Goal: Information Seeking & Learning: Learn about a topic

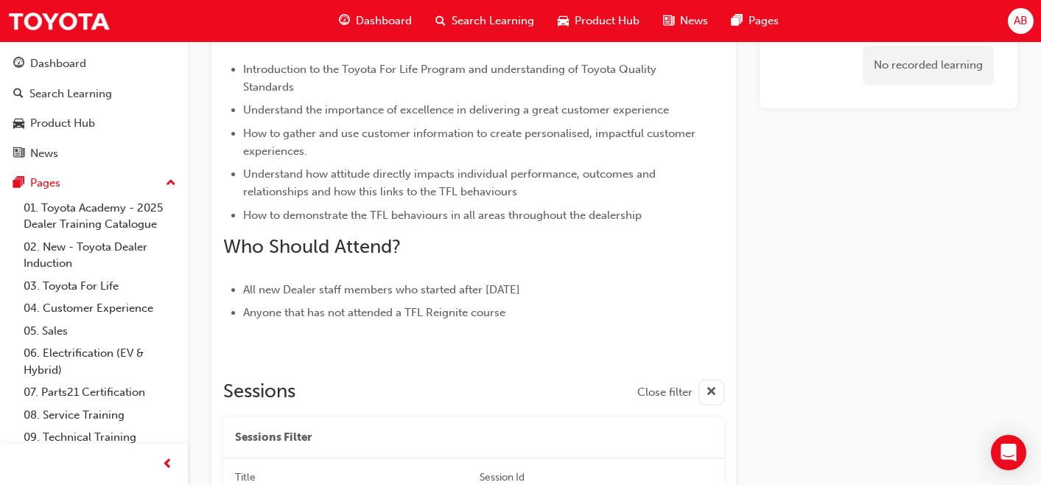
scroll to position [550, 0]
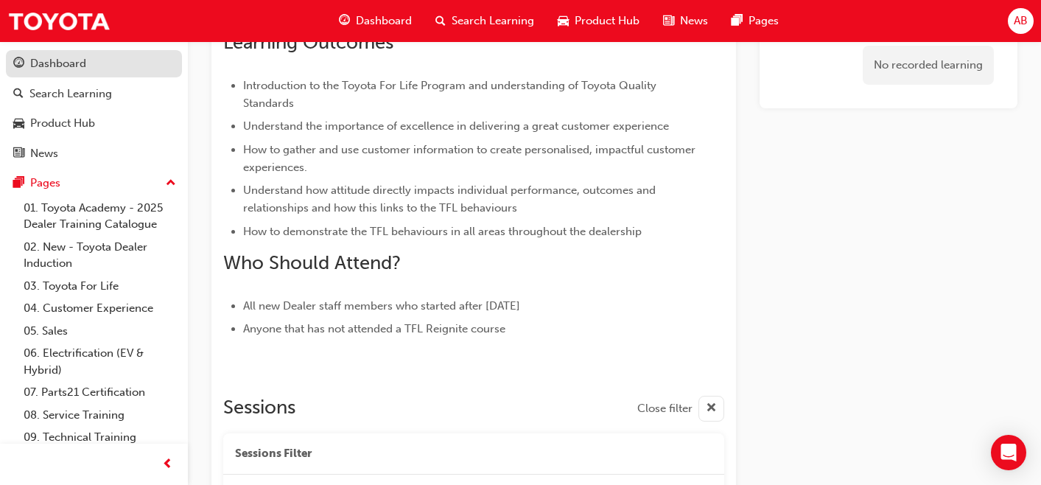
click at [96, 69] on div "Dashboard" at bounding box center [93, 64] width 161 height 18
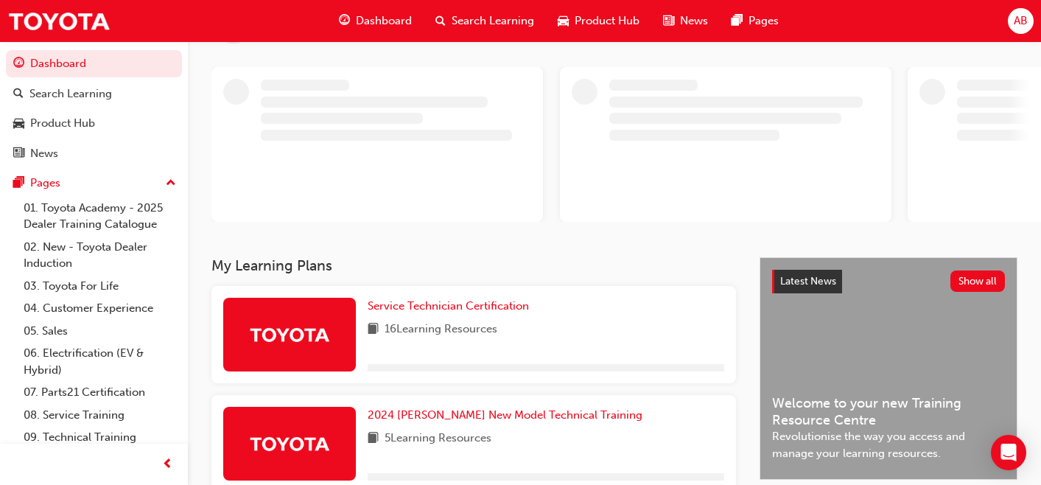
scroll to position [91, 0]
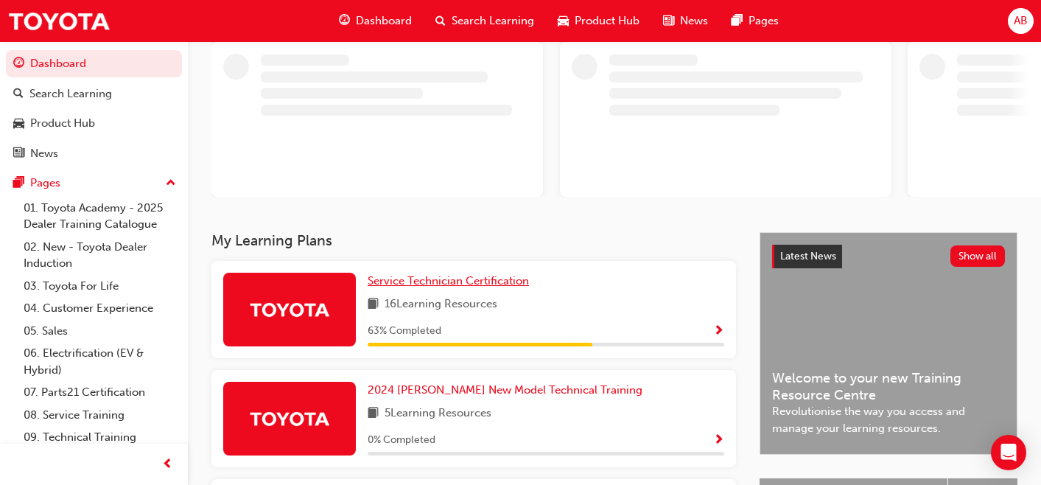
click at [411, 274] on span "Service Technician Certification" at bounding box center [448, 280] width 161 height 13
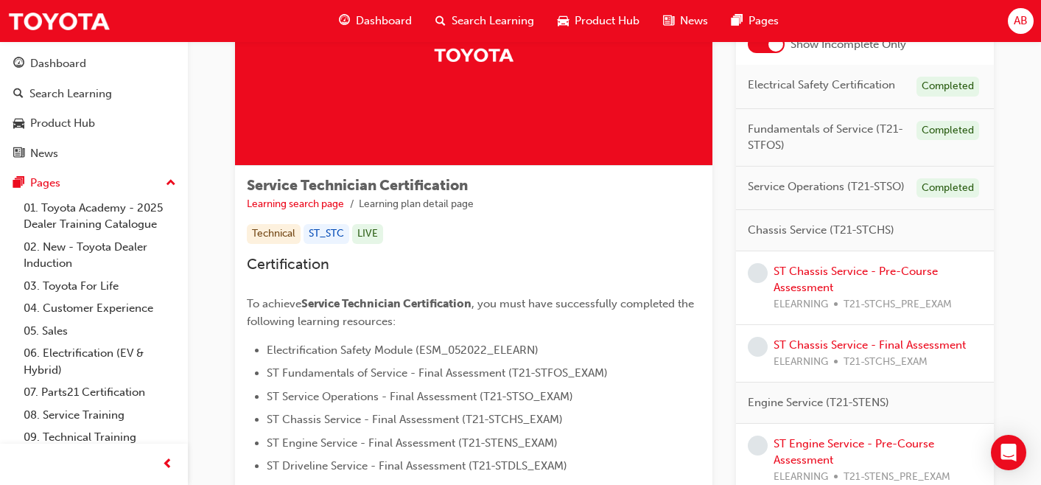
scroll to position [135, 0]
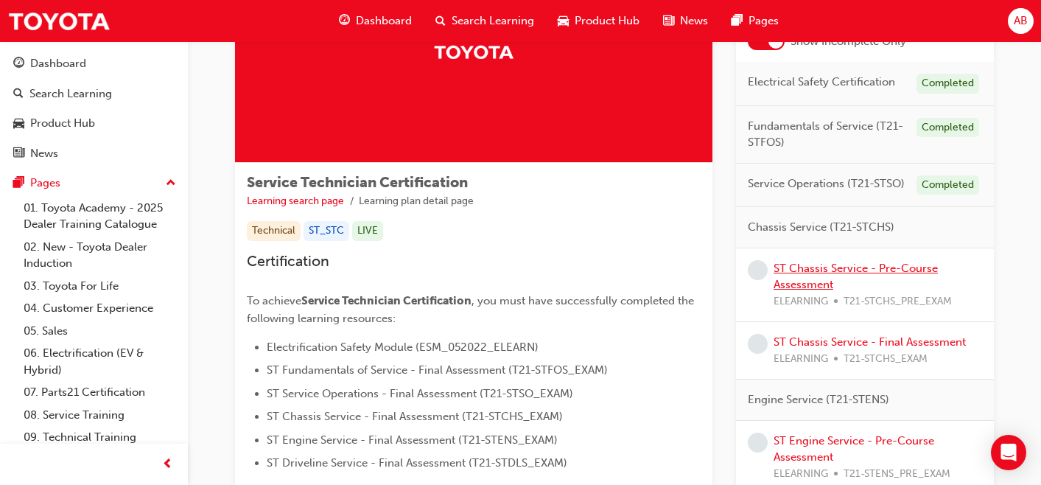
click at [877, 267] on link "ST Chassis Service - Pre-Course Assessment" at bounding box center [855, 277] width 164 height 30
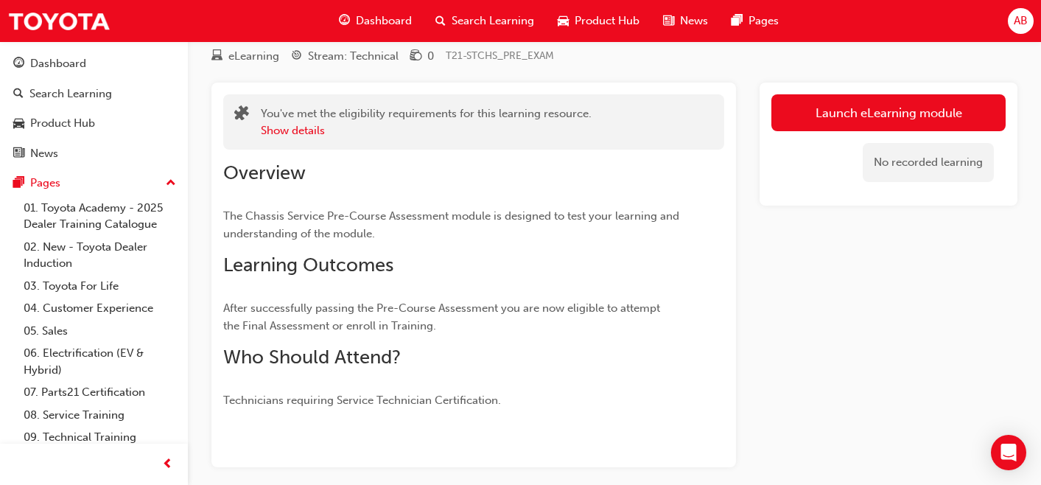
scroll to position [49, 0]
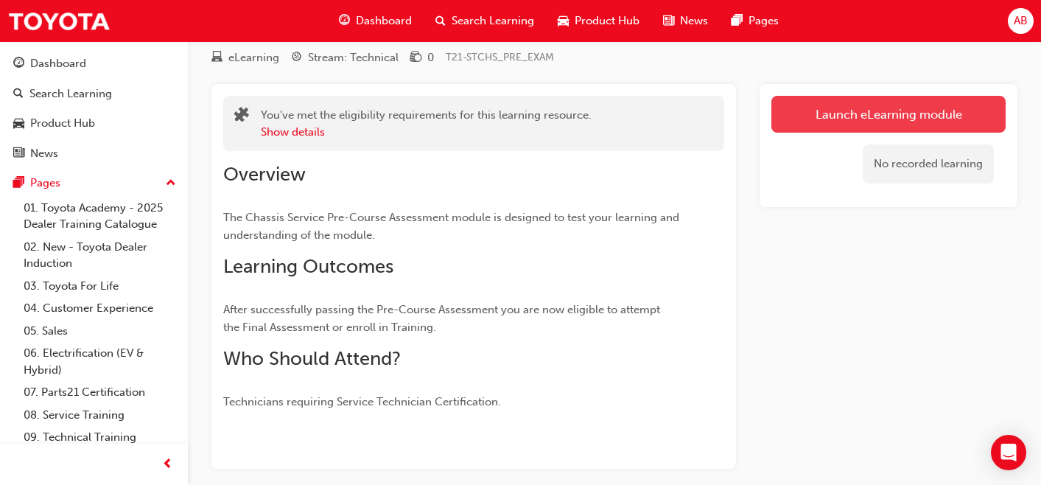
click at [864, 129] on link "Launch eLearning module" at bounding box center [888, 114] width 234 height 37
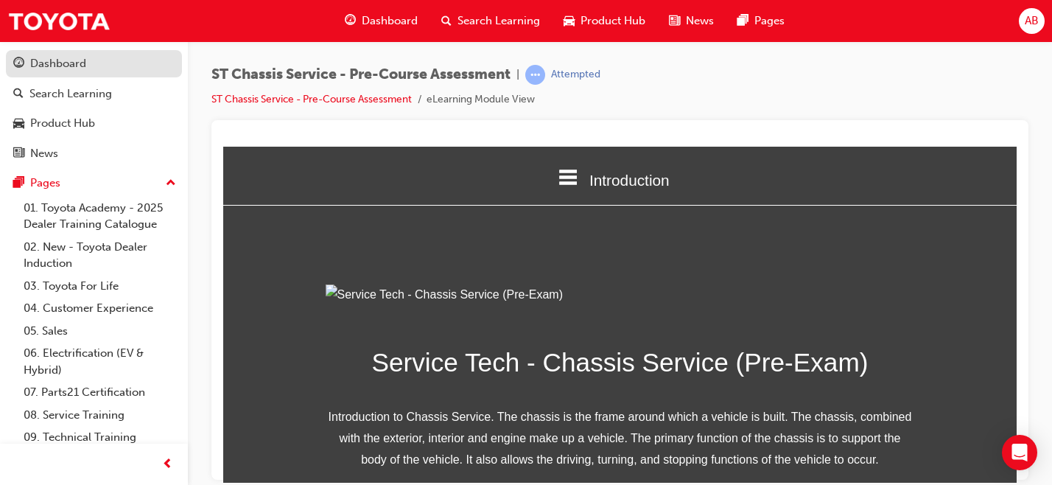
click at [76, 74] on link "Dashboard" at bounding box center [94, 63] width 176 height 27
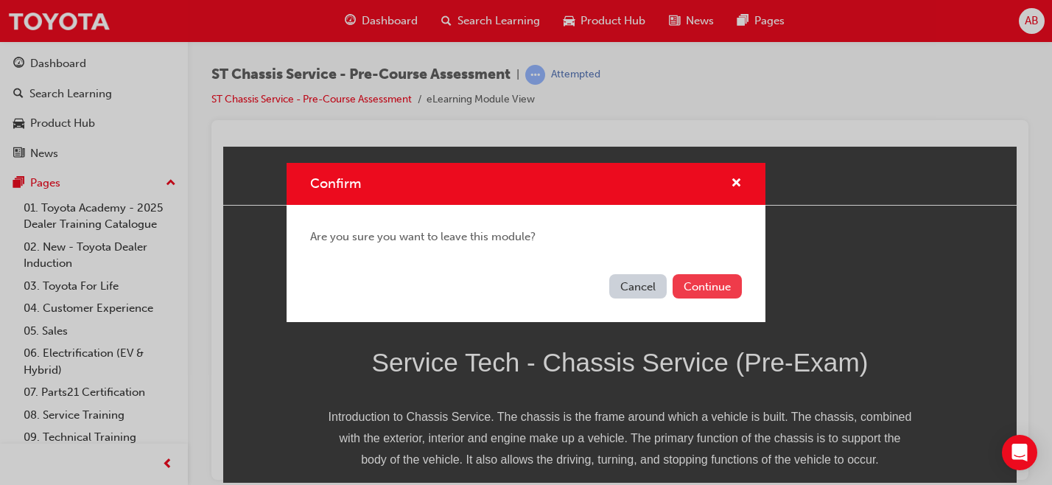
click at [688, 294] on button "Continue" at bounding box center [707, 286] width 69 height 24
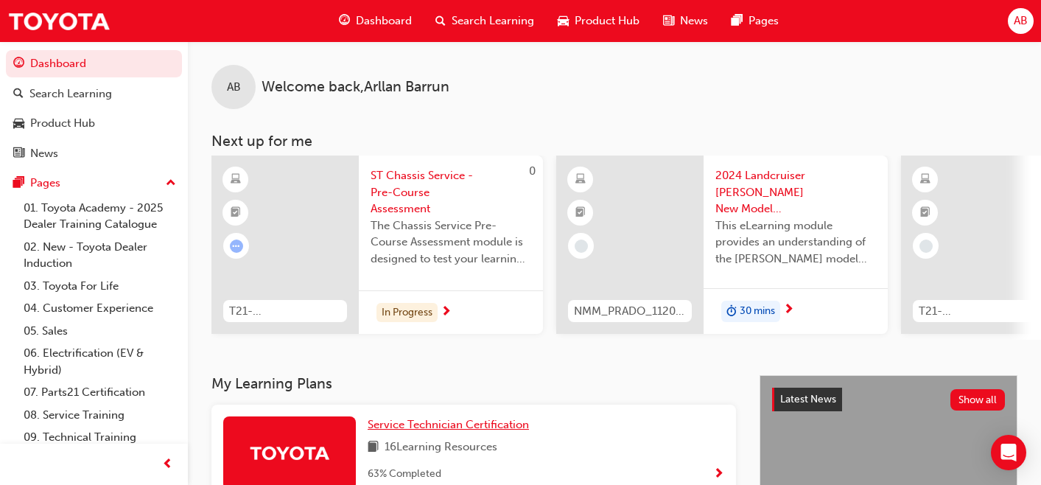
click at [473, 431] on span "Service Technician Certification" at bounding box center [448, 424] width 161 height 13
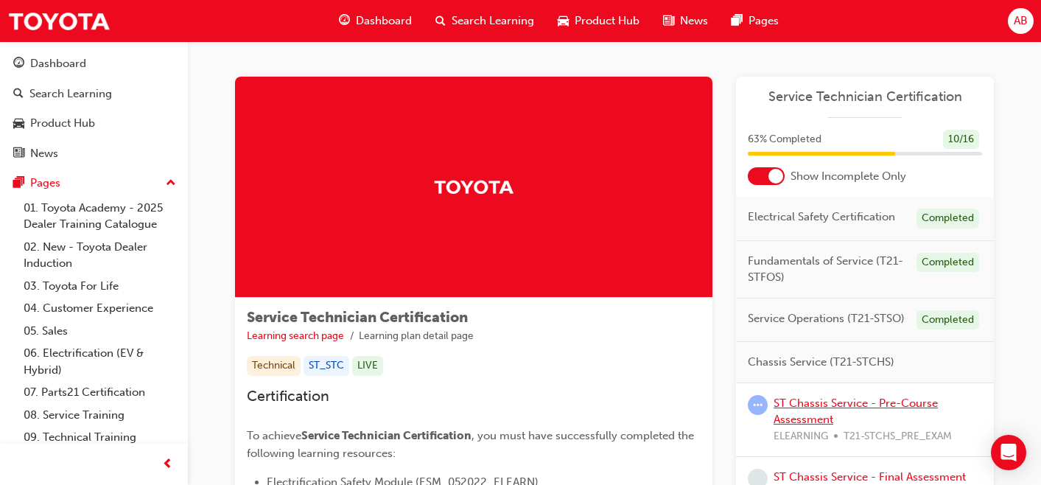
click at [845, 399] on link "ST Chassis Service - Pre-Course Assessment" at bounding box center [855, 411] width 164 height 30
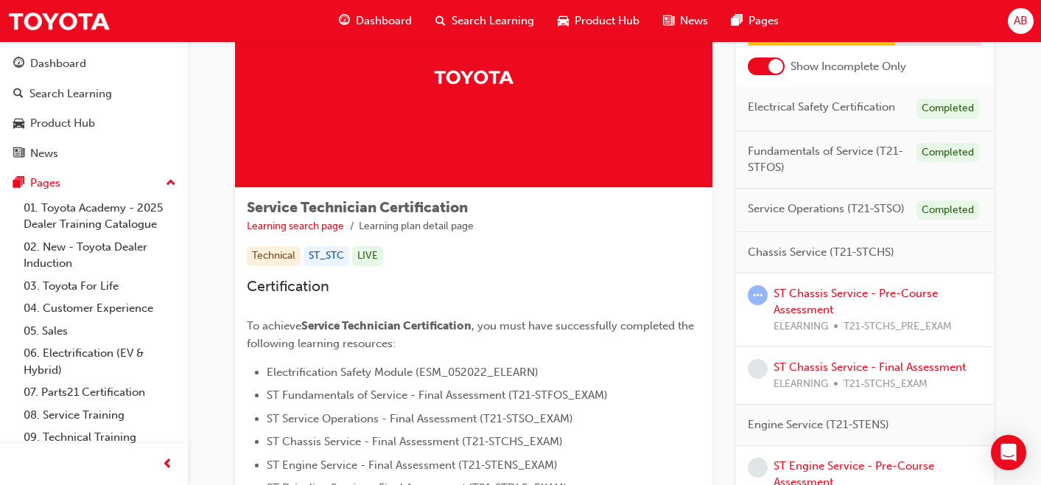
scroll to position [99, 0]
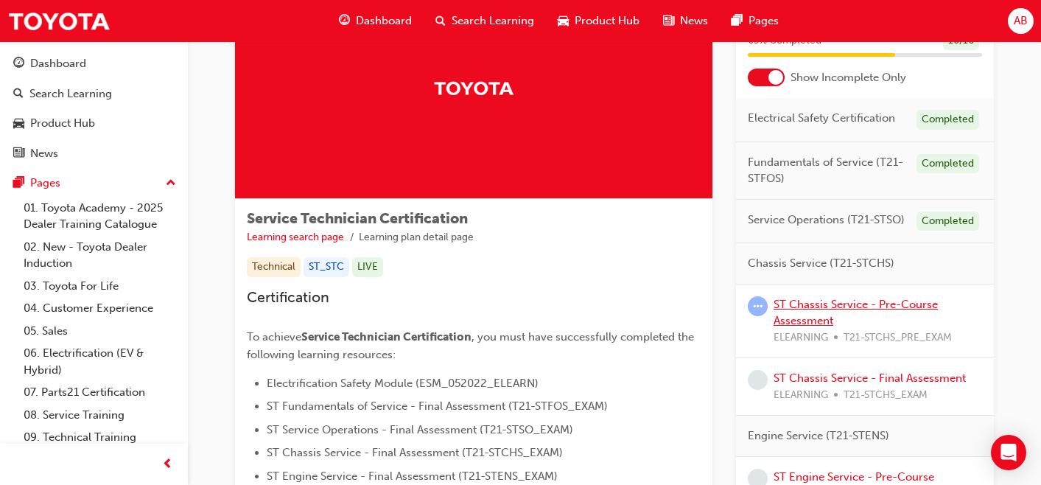
click at [794, 322] on link "ST Chassis Service - Pre-Course Assessment" at bounding box center [855, 313] width 164 height 30
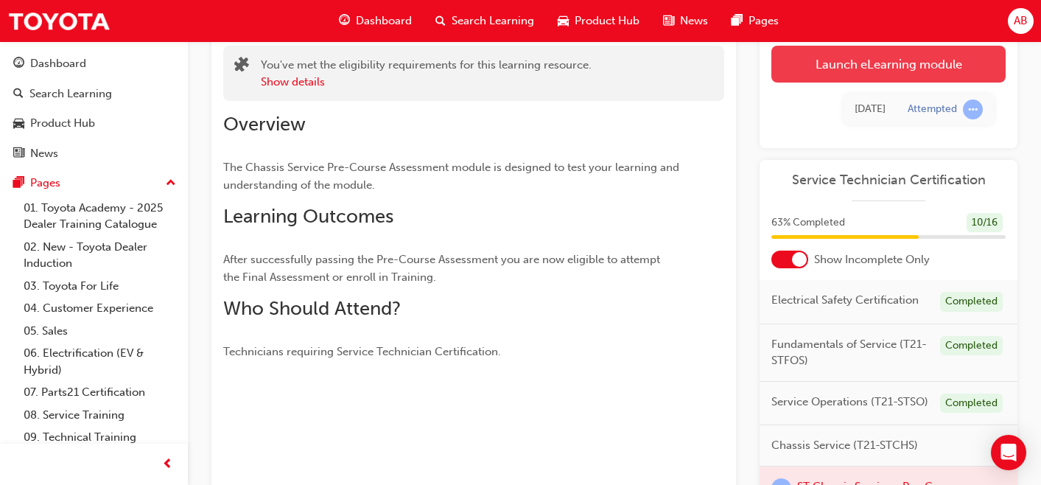
click at [873, 66] on link "Launch eLearning module" at bounding box center [888, 64] width 234 height 37
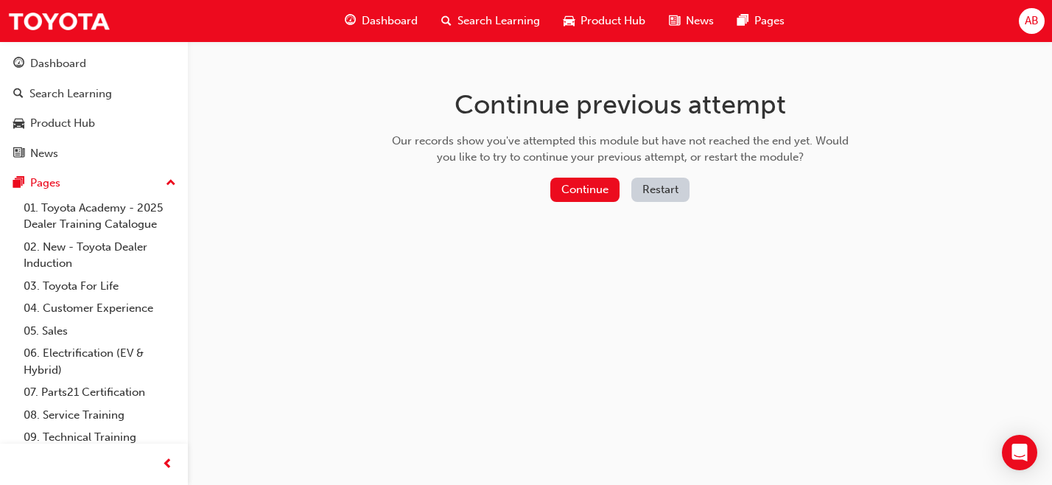
click at [665, 183] on button "Restart" at bounding box center [660, 190] width 58 height 24
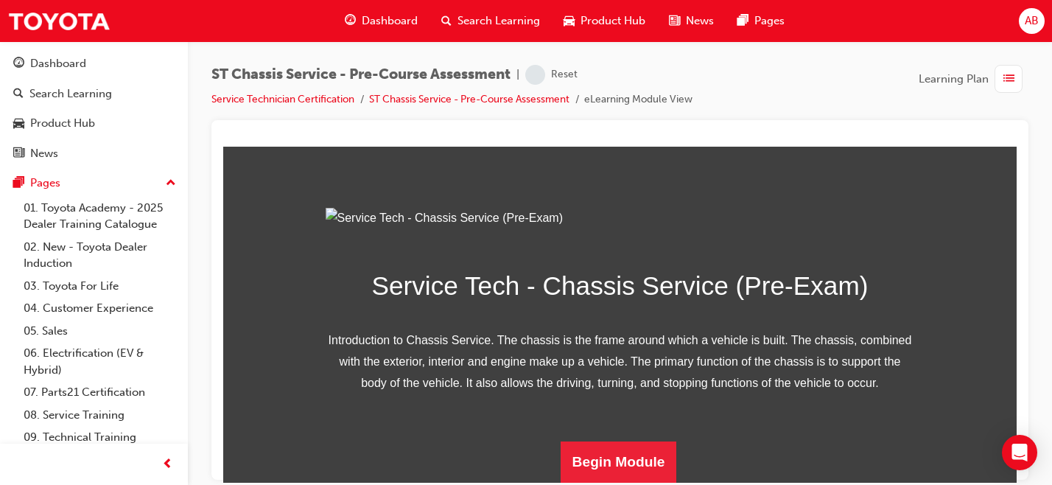
scroll to position [239, 0]
click at [607, 465] on button "Begin Module" at bounding box center [619, 461] width 116 height 41
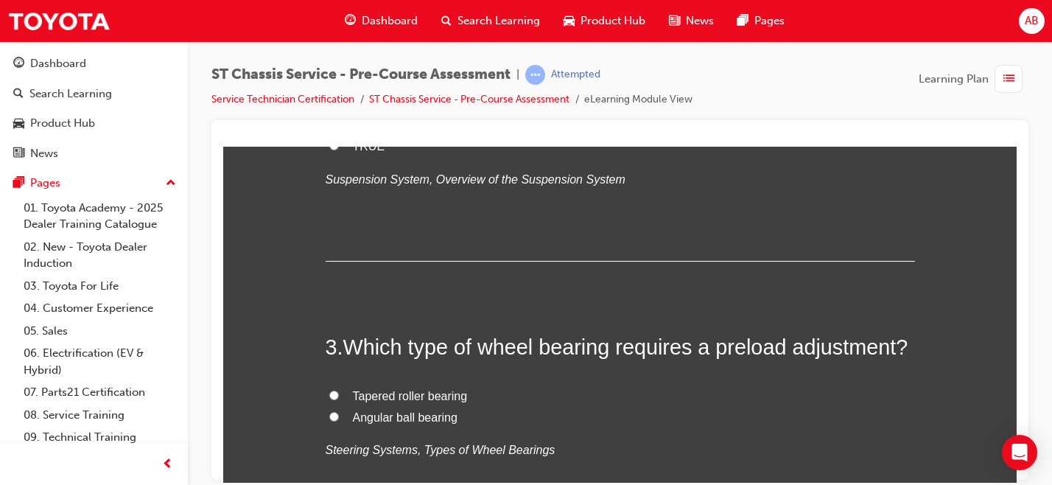
scroll to position [0, 0]
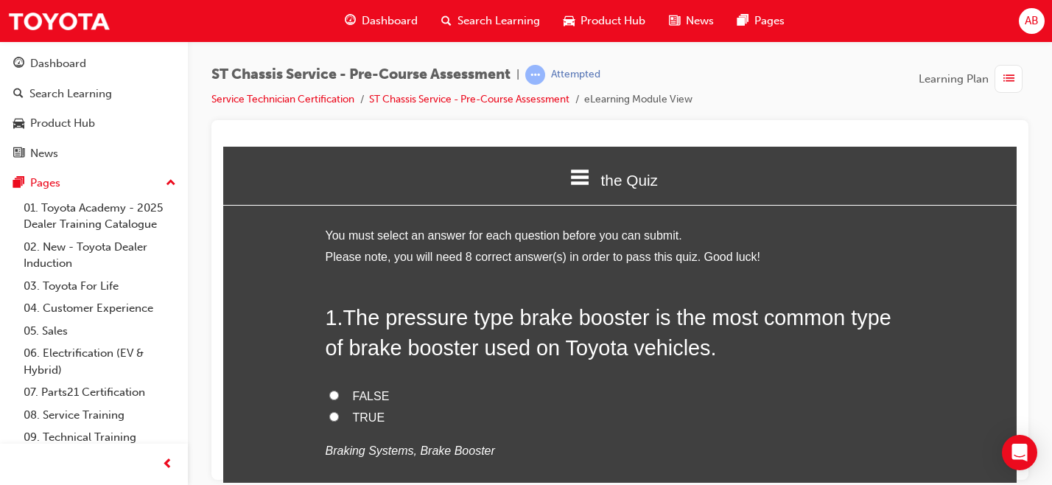
click at [329, 418] on input "TRUE" at bounding box center [334, 416] width 10 height 10
radio input "true"
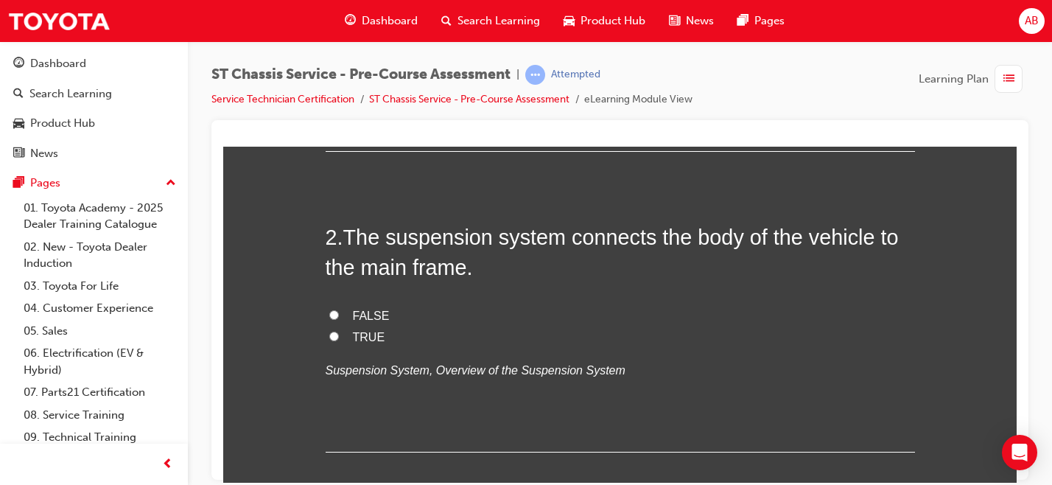
scroll to position [390, 0]
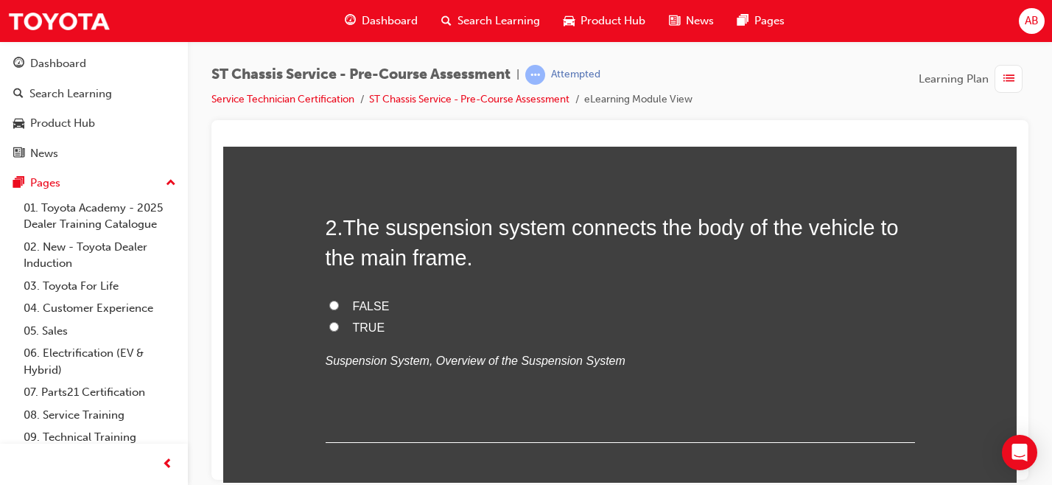
click at [340, 328] on label "TRUE" at bounding box center [620, 327] width 589 height 21
click at [339, 328] on input "TRUE" at bounding box center [334, 326] width 10 height 10
radio input "true"
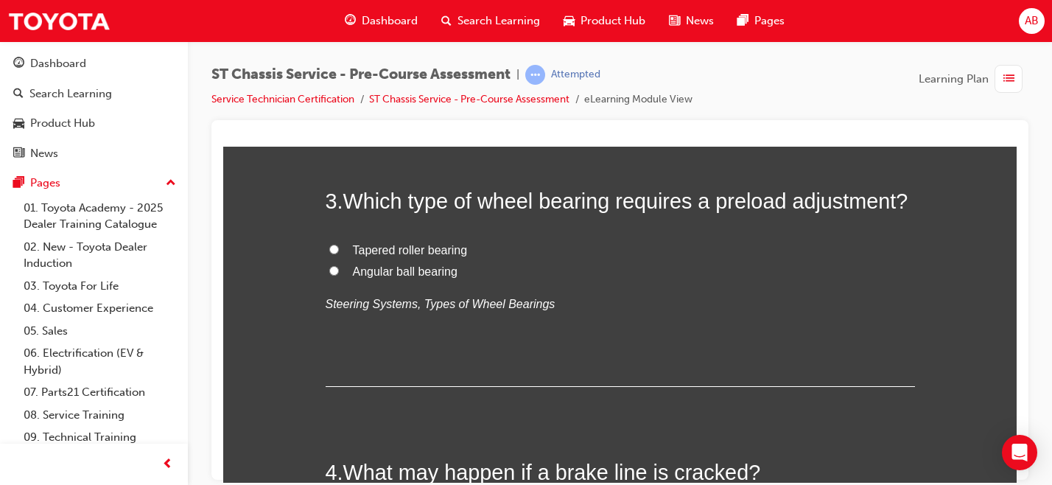
scroll to position [716, 0]
click at [387, 250] on span "Tapered roller bearing" at bounding box center [410, 251] width 115 height 13
click at [339, 250] on input "Tapered roller bearing" at bounding box center [334, 250] width 10 height 10
radio input "true"
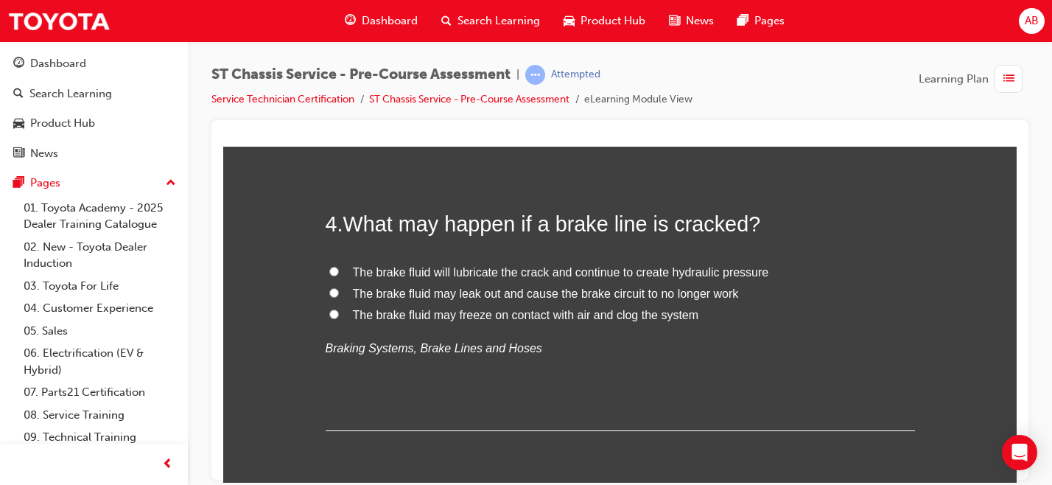
scroll to position [964, 0]
click at [675, 296] on span "The brake fluid may leak out and cause the brake circuit to no longer work" at bounding box center [546, 294] width 386 height 13
click at [339, 296] on input "The brake fluid may leak out and cause the brake circuit to no longer work" at bounding box center [334, 294] width 10 height 10
radio input "true"
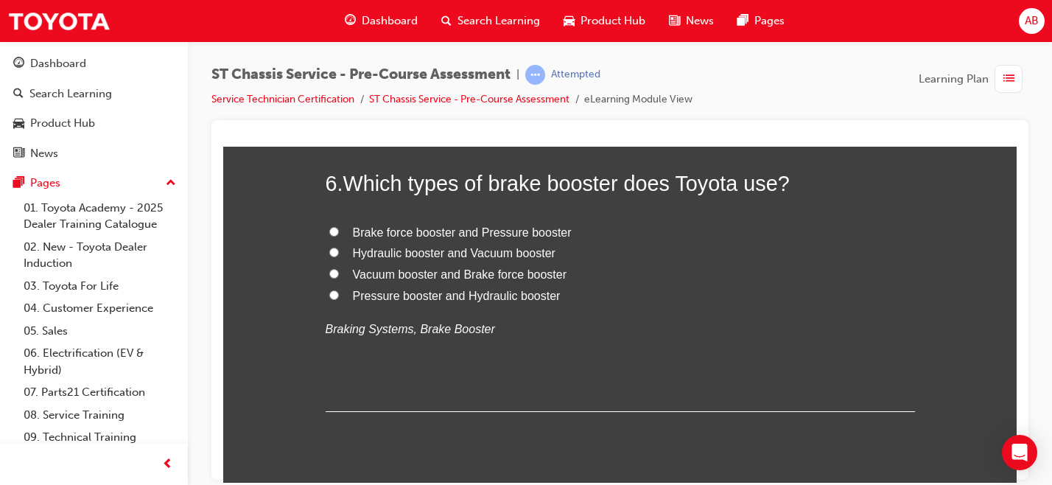
scroll to position [1668, 0]
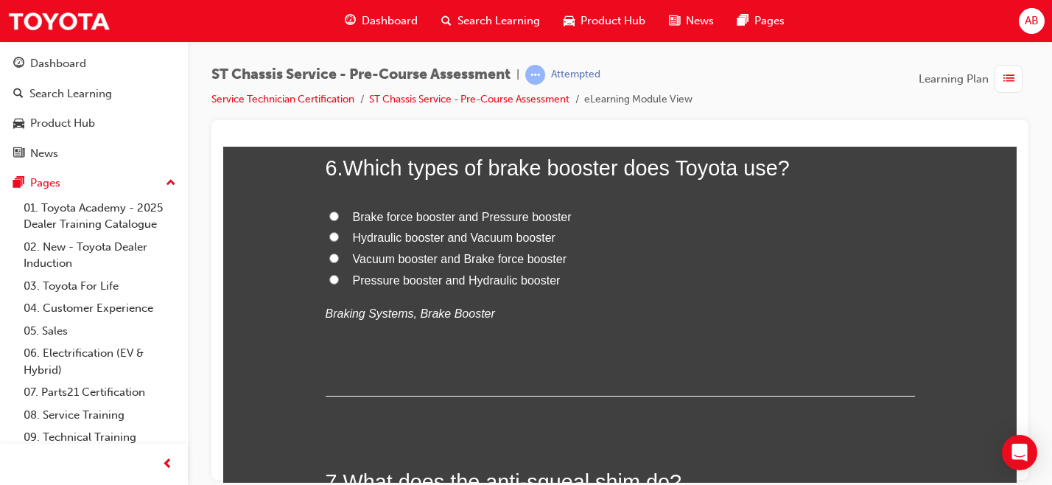
radio input "true"
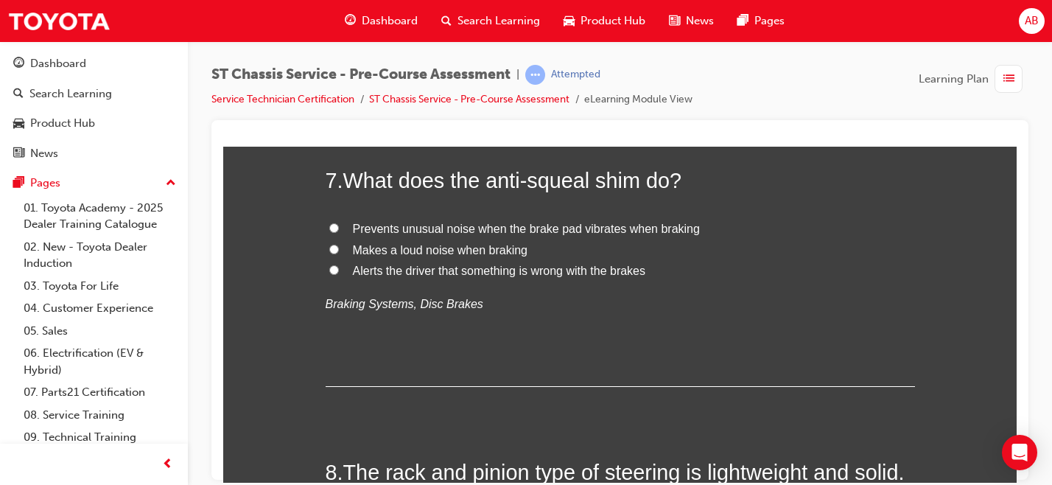
scroll to position [1971, 0]
radio input "true"
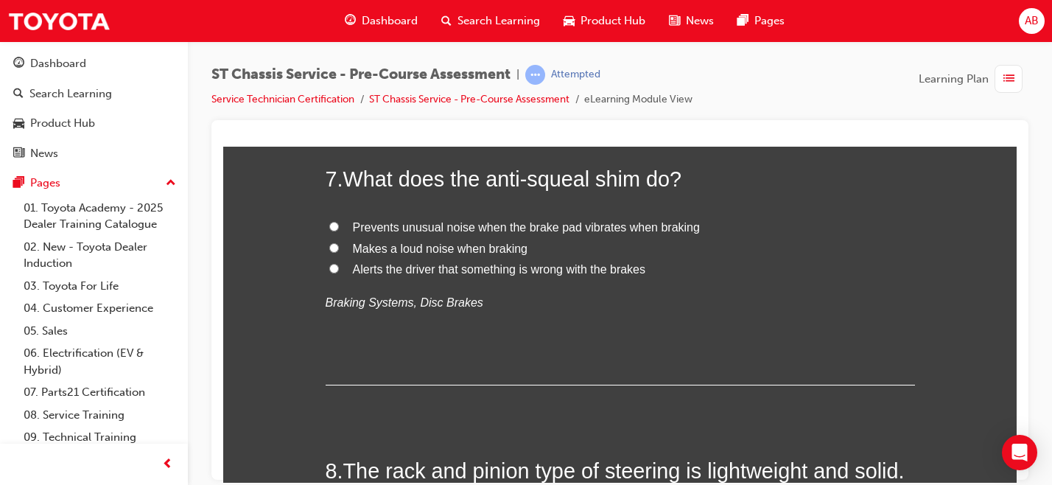
radio input "true"
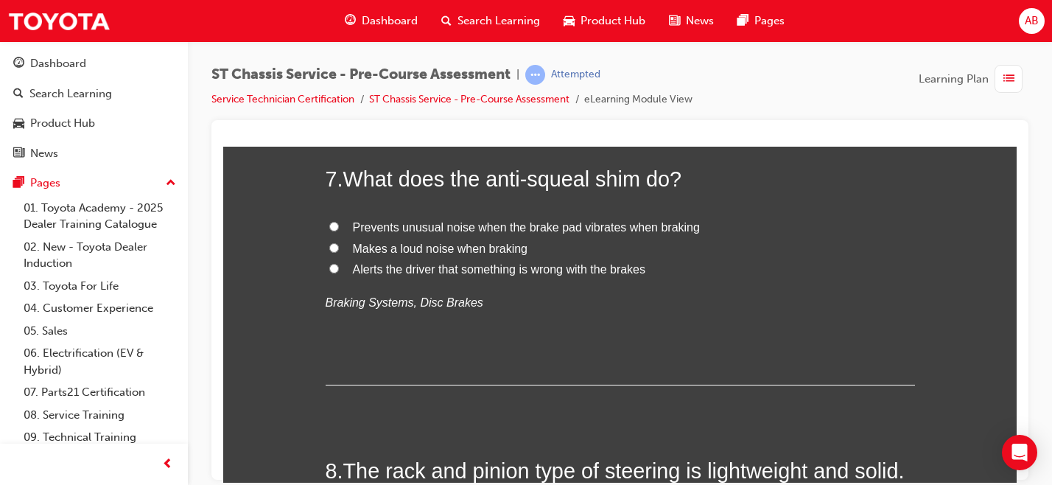
radio input "true"
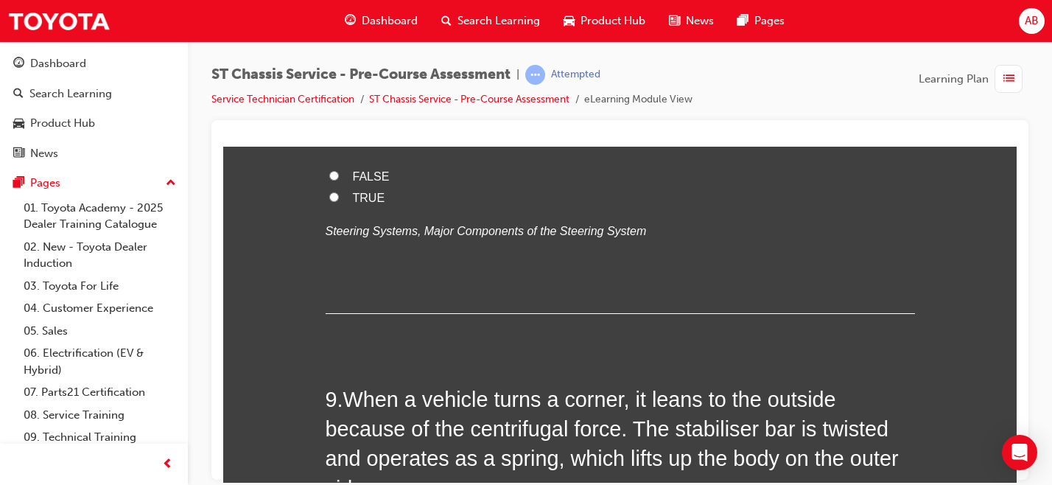
scroll to position [2316, 0]
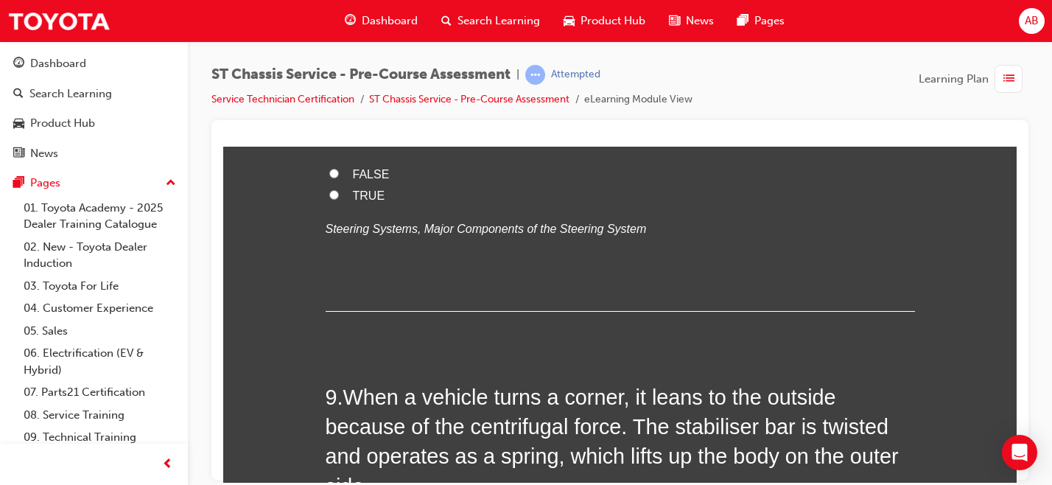
radio input "true"
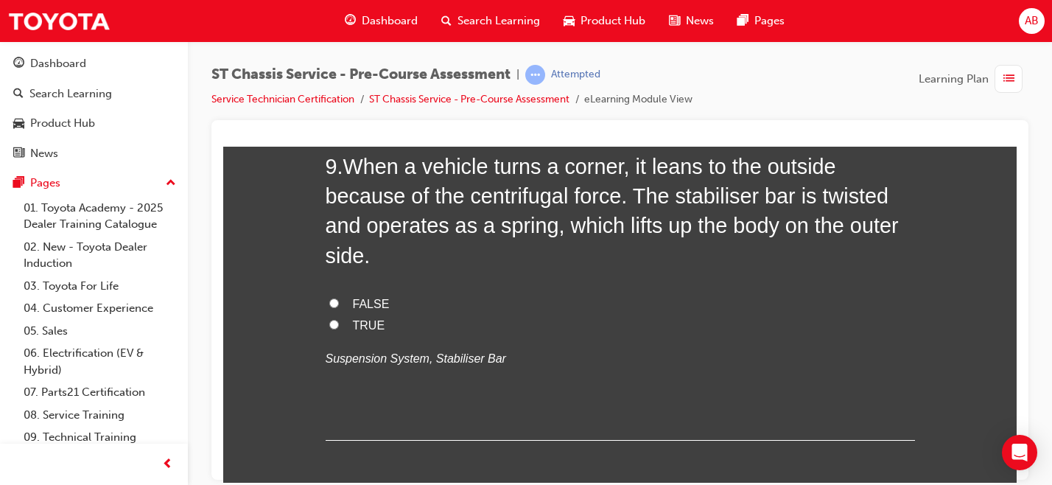
scroll to position [2544, 0]
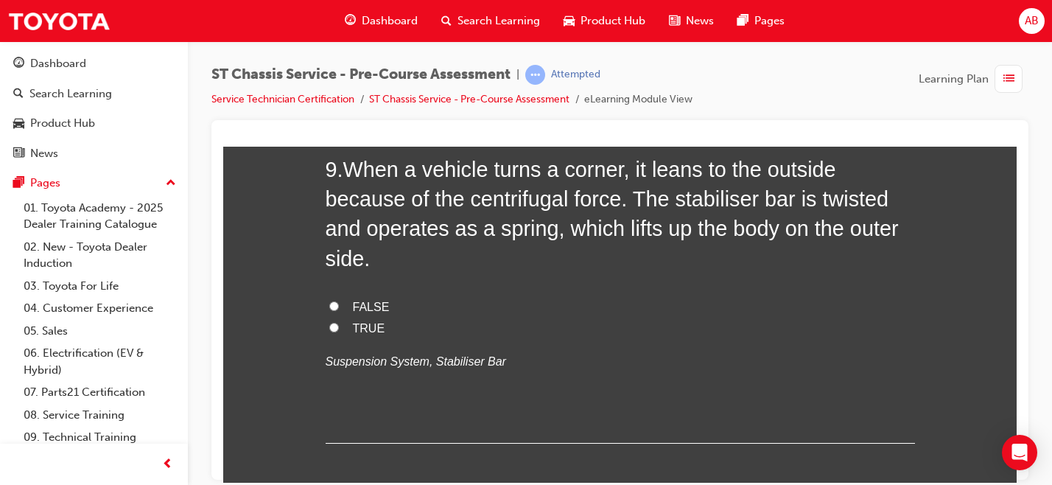
radio input "true"
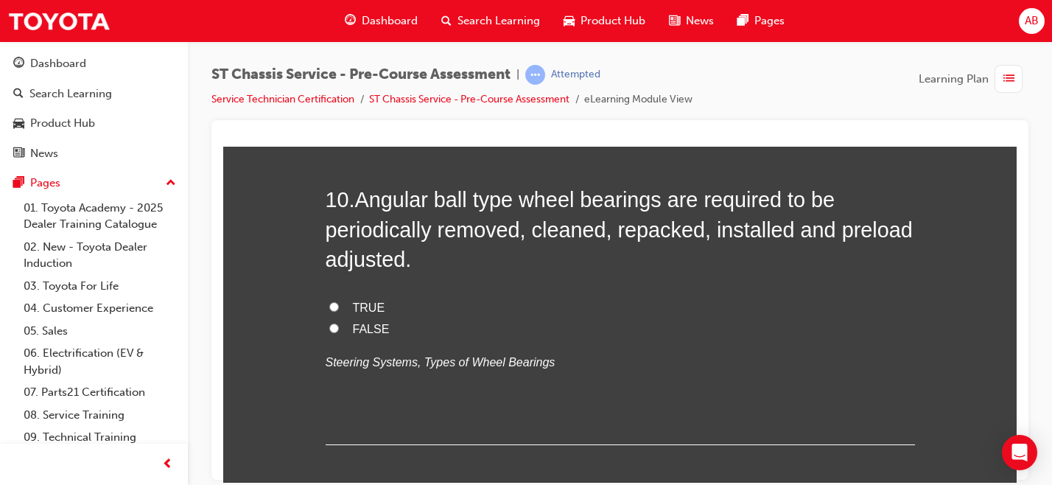
scroll to position [2879, 0]
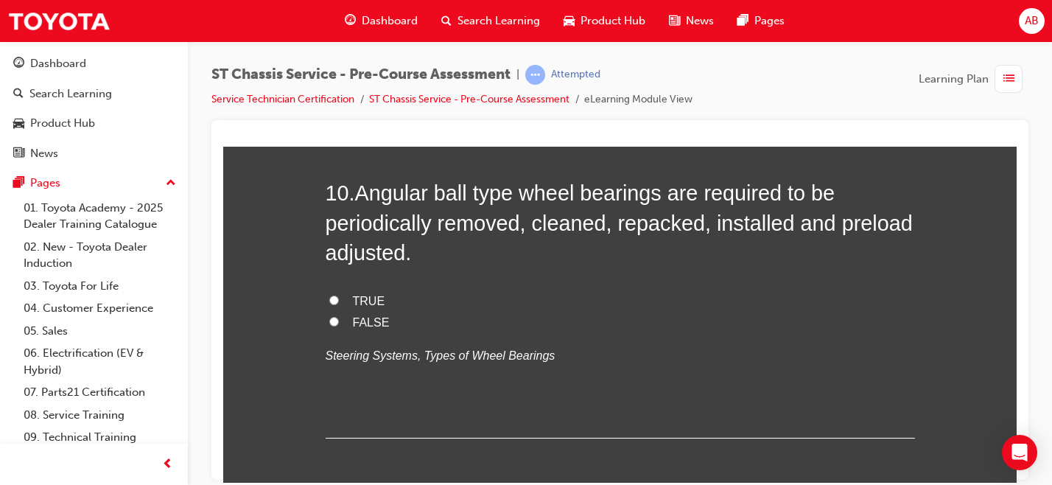
radio input "true"
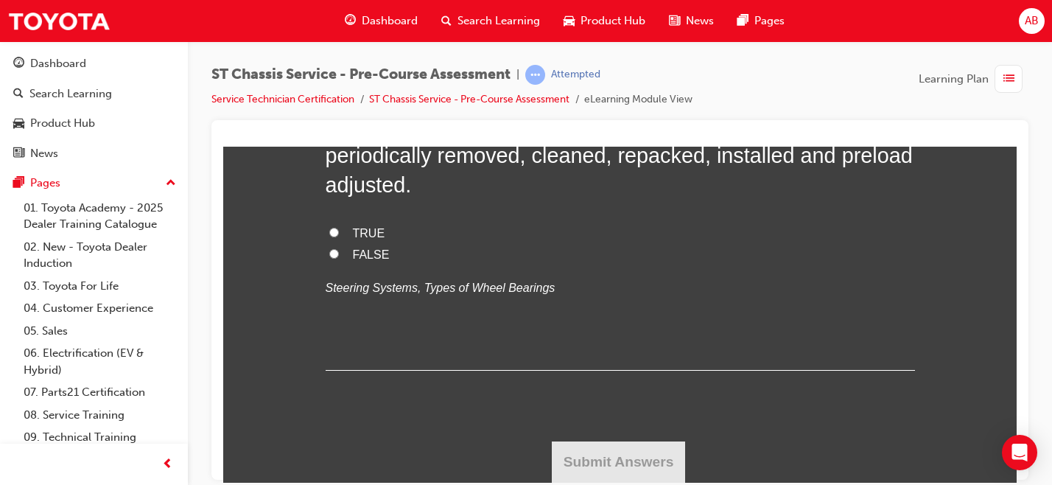
scroll to position [3219, 0]
click at [334, 265] on label "FALSE" at bounding box center [620, 254] width 589 height 21
click at [334, 258] on input "FALSE" at bounding box center [334, 253] width 10 height 10
radio input "true"
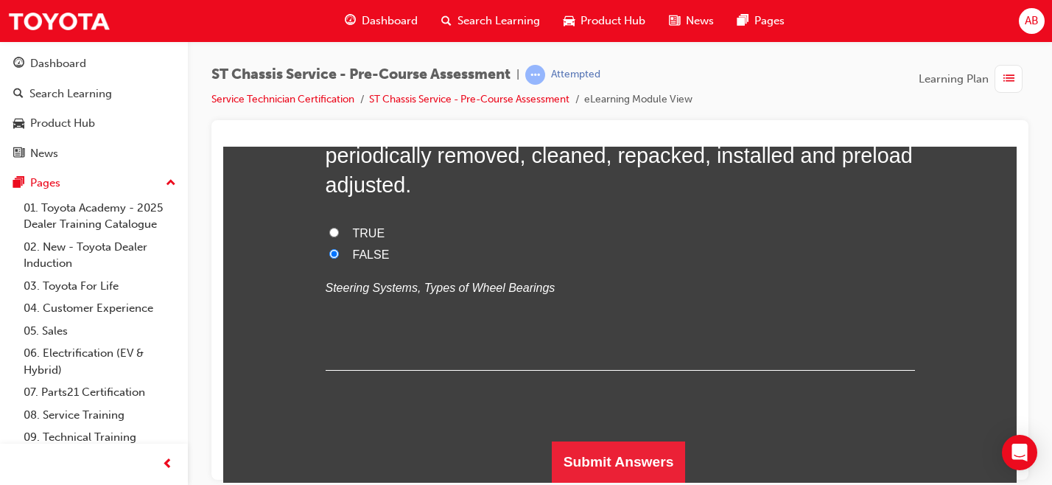
scroll to position [3321, 0]
click at [588, 461] on button "Submit Answers" at bounding box center [619, 461] width 134 height 41
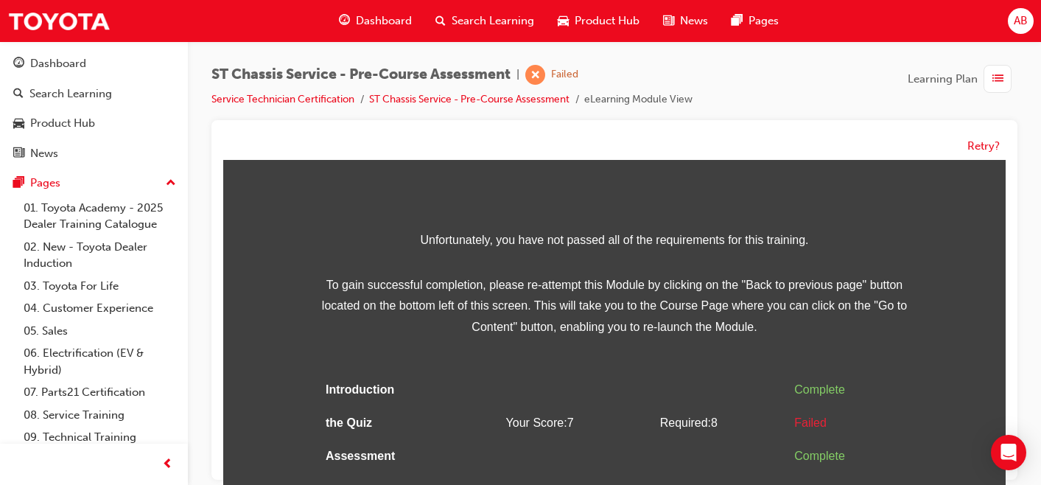
scroll to position [11, 0]
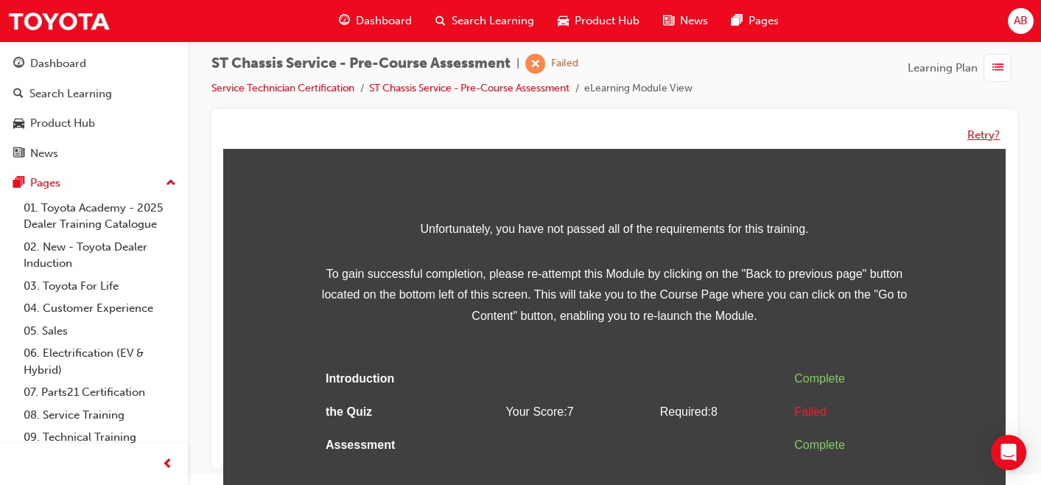
click at [992, 139] on button "Retry?" at bounding box center [983, 135] width 32 height 17
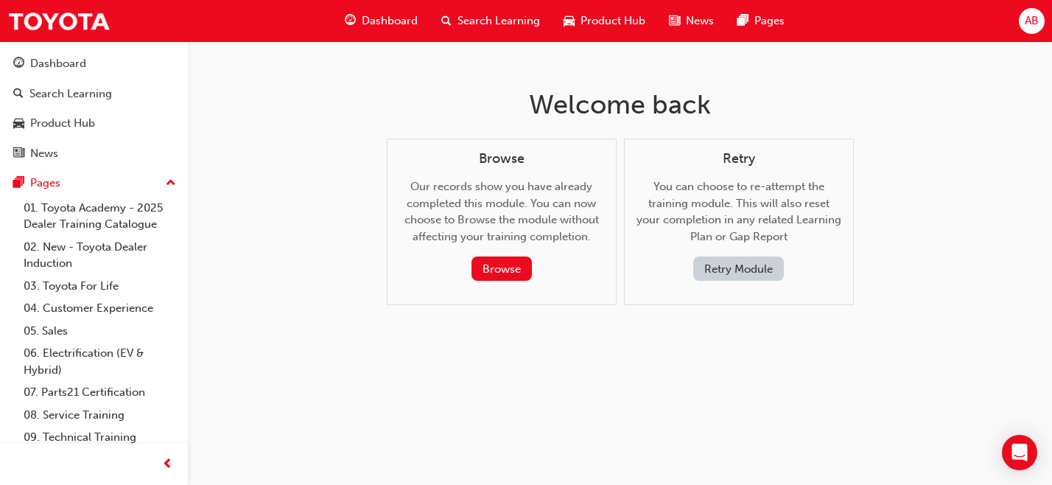
click at [726, 271] on button "Retry Module" at bounding box center [738, 268] width 91 height 24
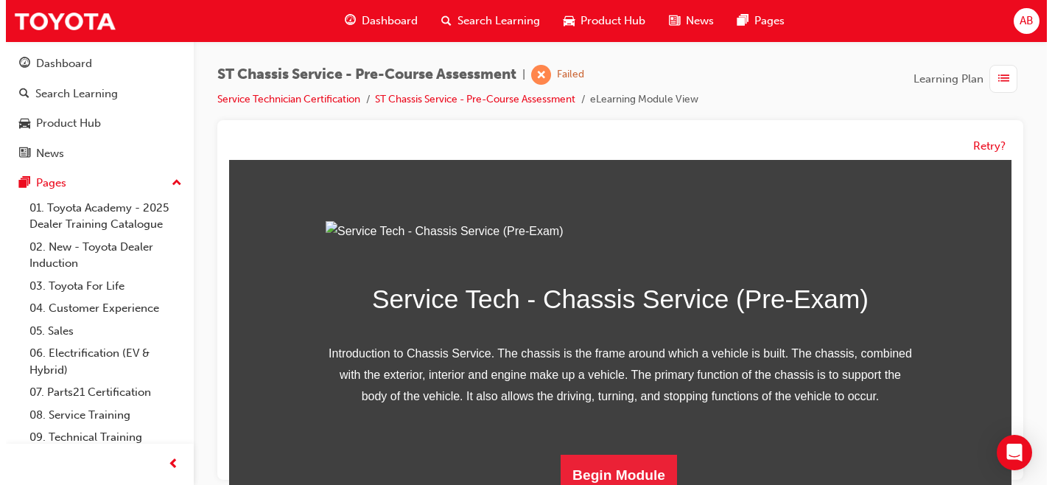
scroll to position [239, 0]
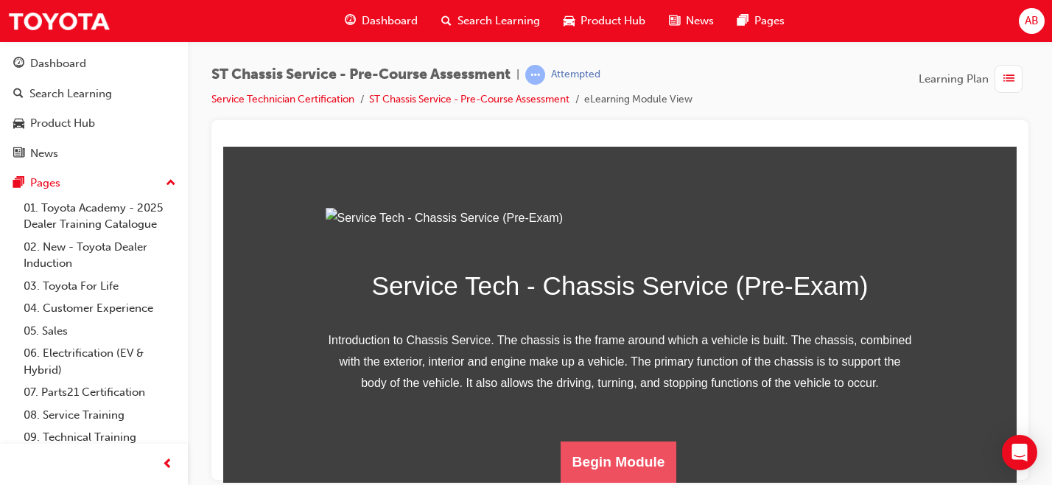
click at [615, 466] on button "Begin Module" at bounding box center [619, 461] width 116 height 41
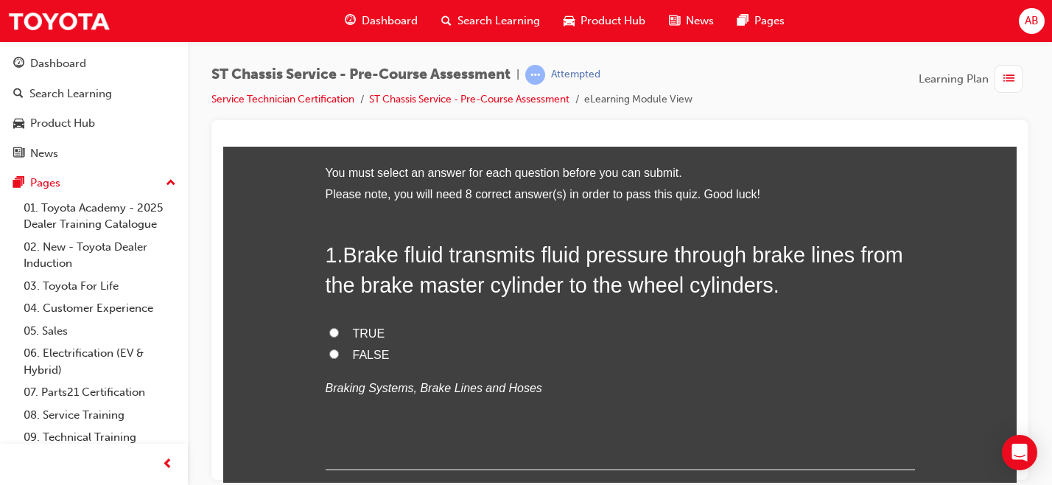
scroll to position [66, 0]
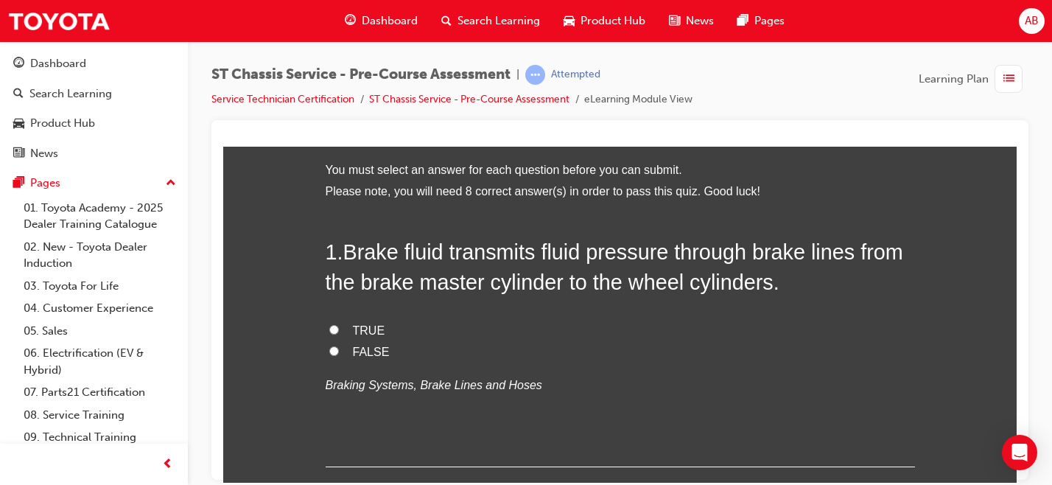
click at [331, 331] on input "TRUE" at bounding box center [334, 329] width 10 height 10
radio input "true"
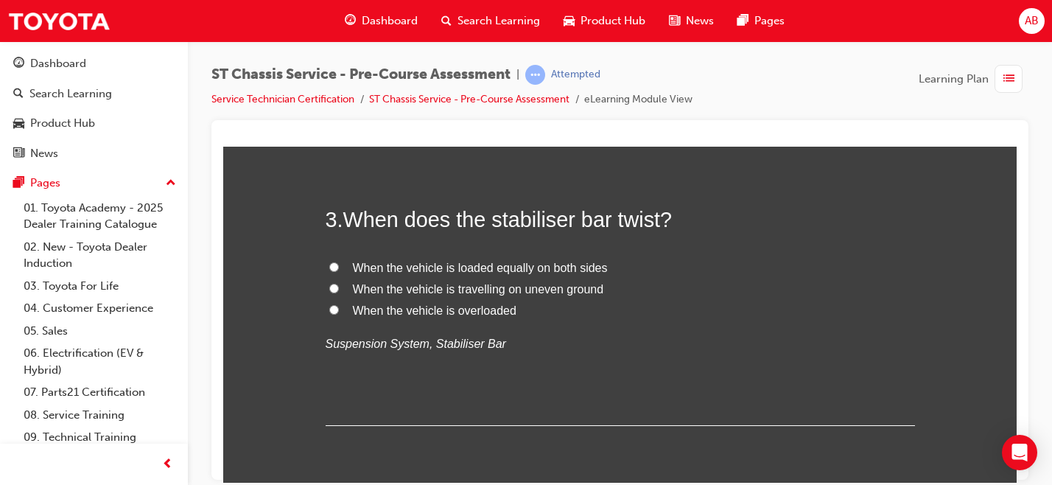
scroll to position [766, 0]
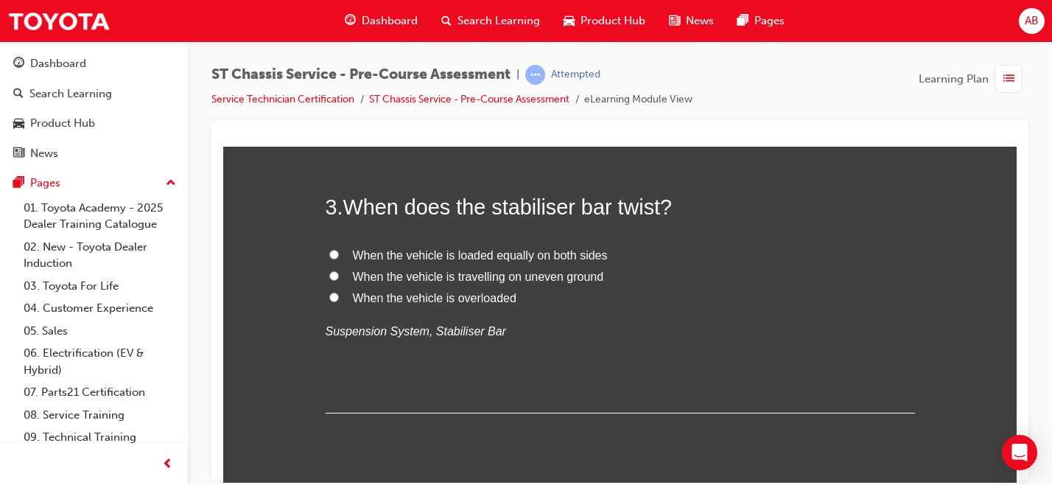
click at [334, 16] on label "Drum brake" at bounding box center [620, 5] width 589 height 21
click at [334, 9] on input "Drum brake" at bounding box center [334, 4] width 10 height 10
radio input "true"
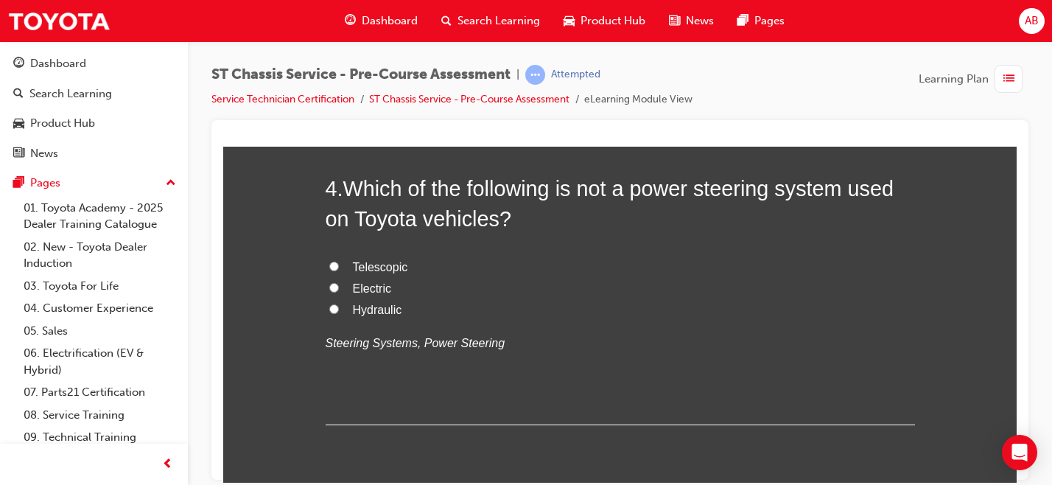
scroll to position [1098, 0]
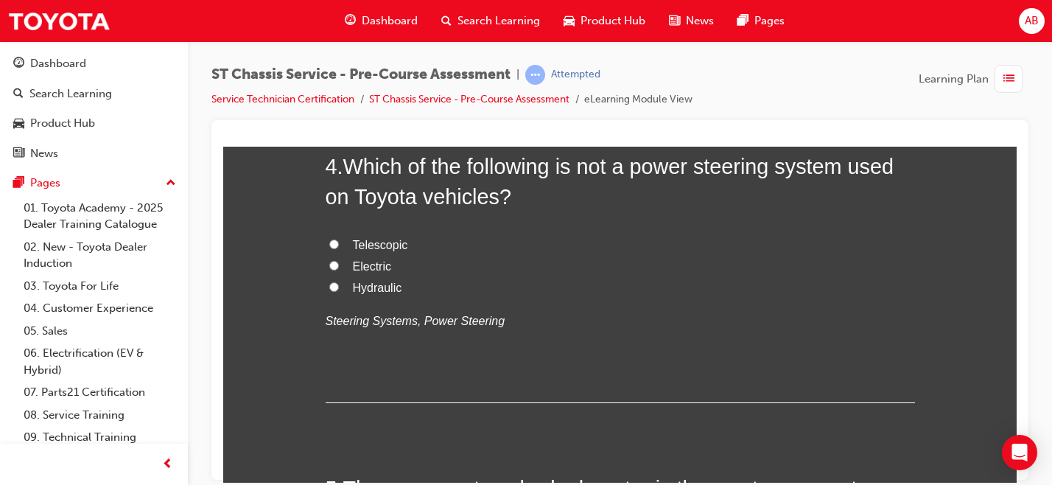
radio input "true"
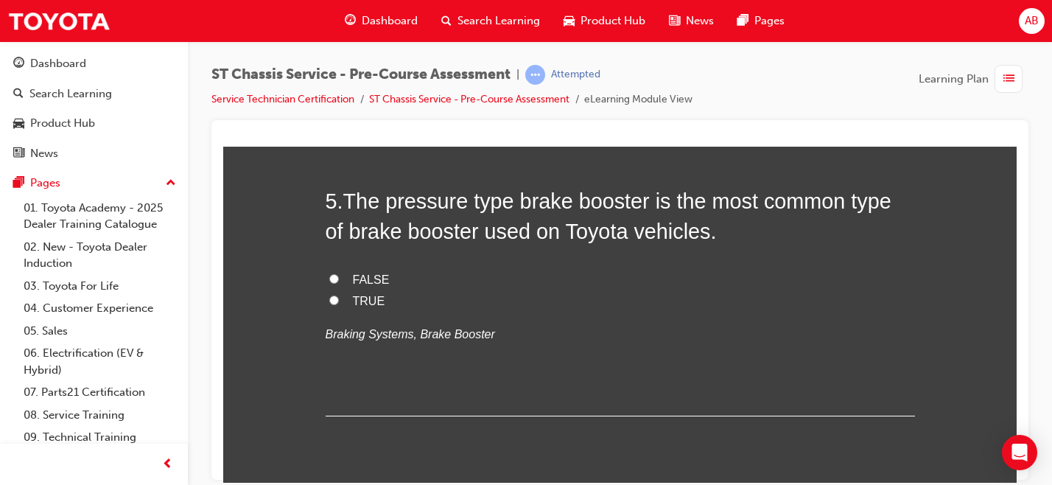
scroll to position [1386, 0]
radio input "true"
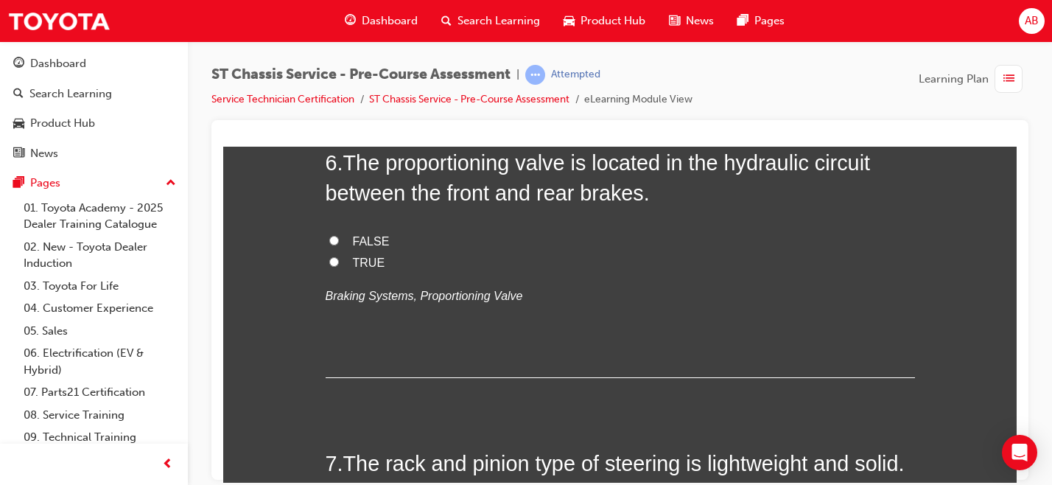
scroll to position [1735, 0]
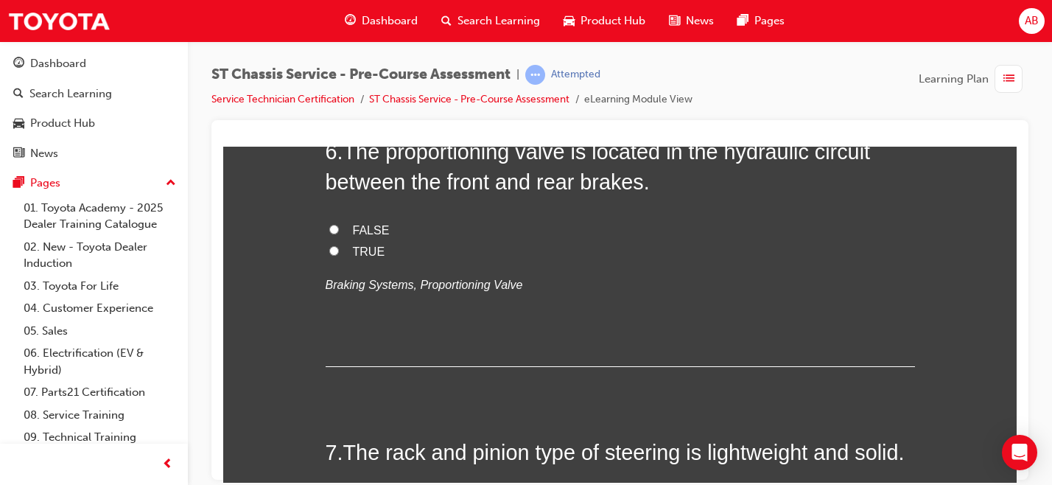
radio input "true"
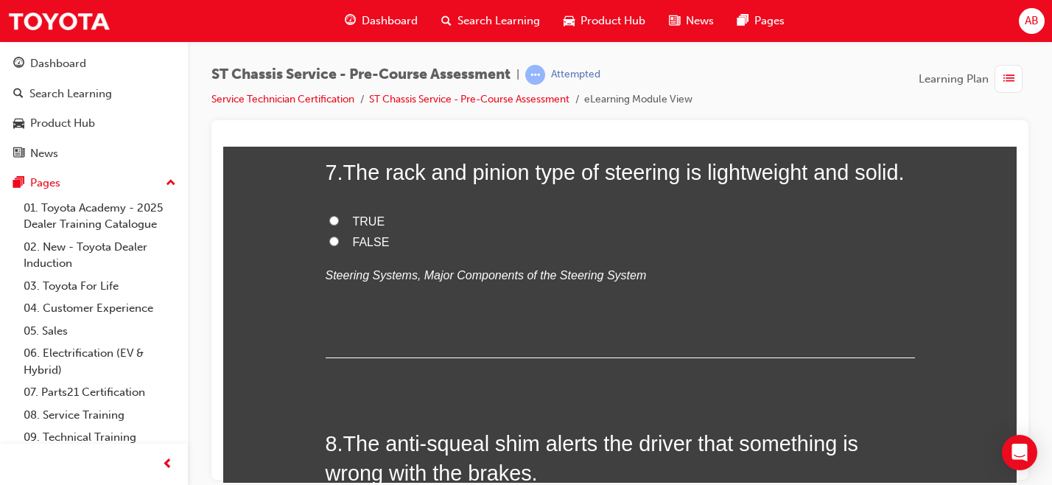
scroll to position [2018, 0]
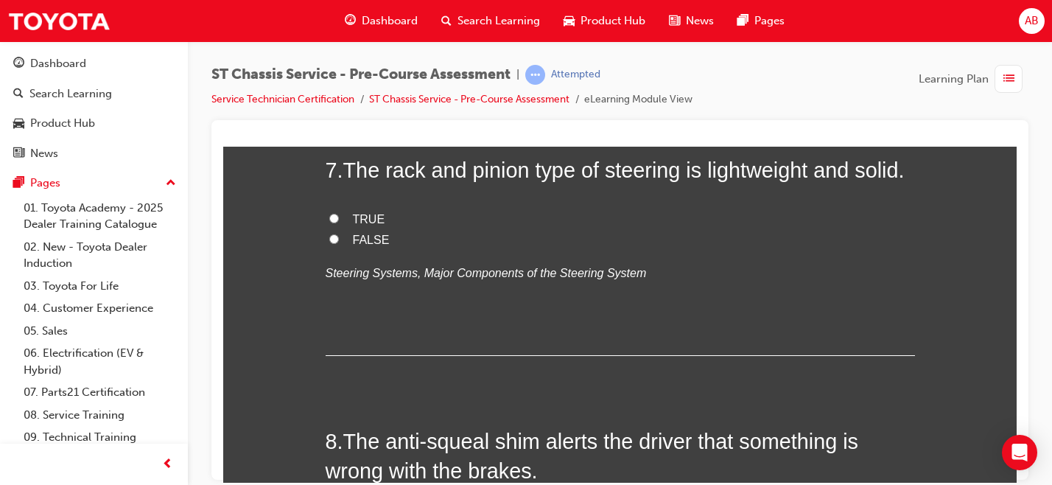
radio input "true"
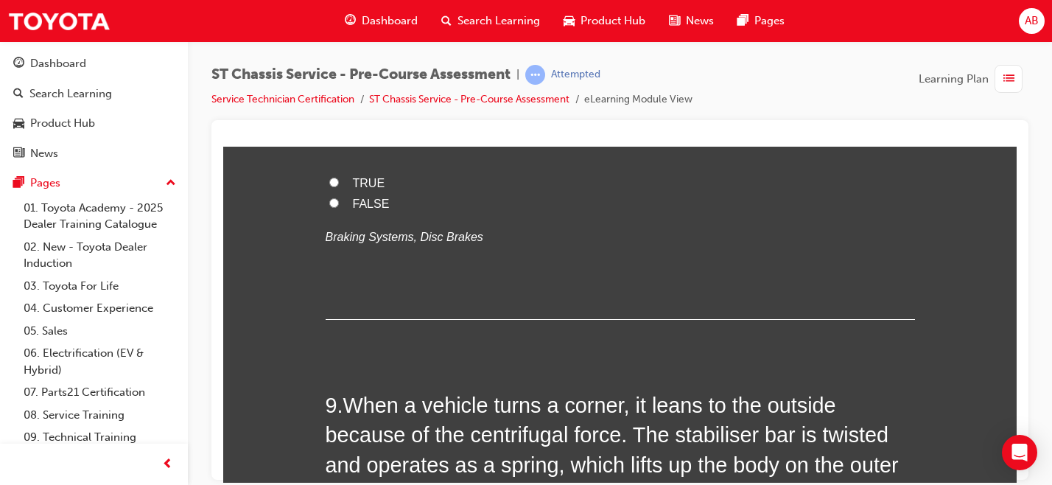
scroll to position [2365, 0]
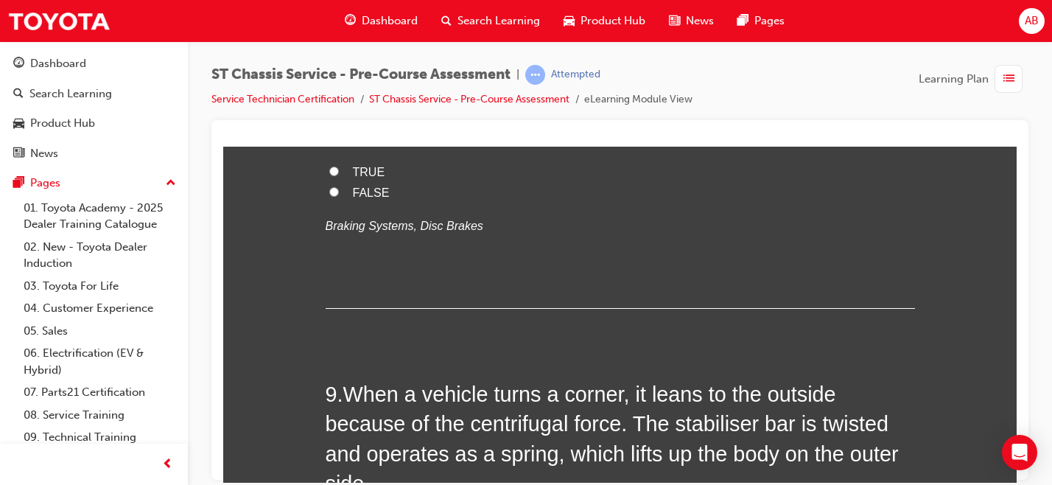
radio input "true"
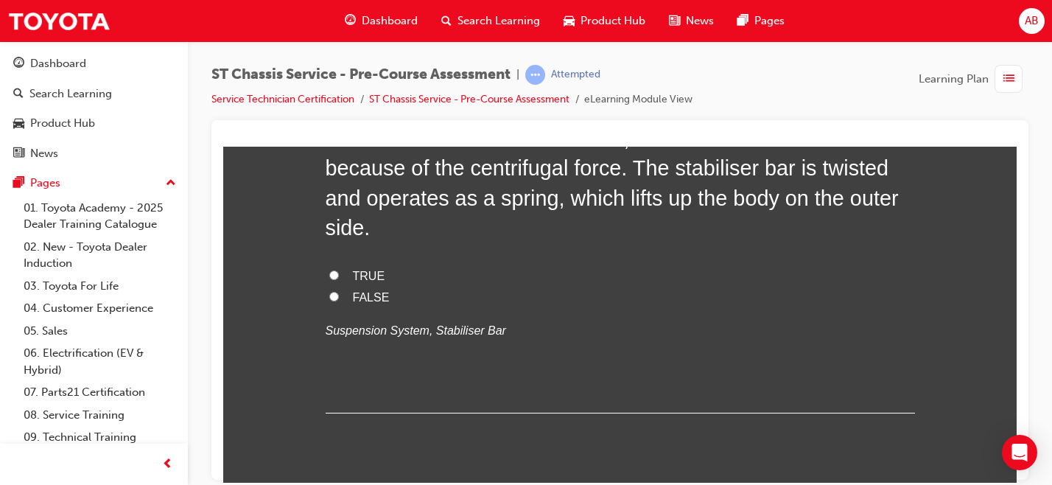
scroll to position [2631, 0]
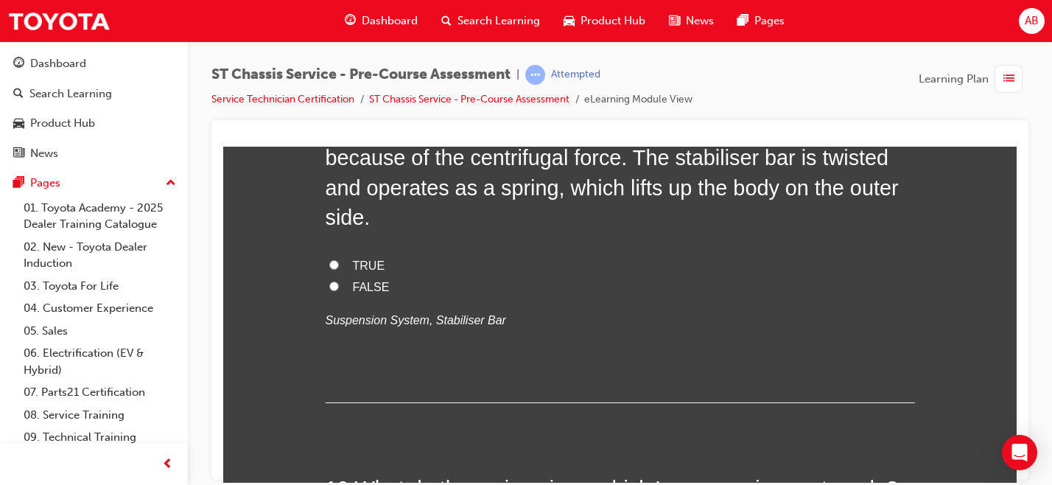
radio input "true"
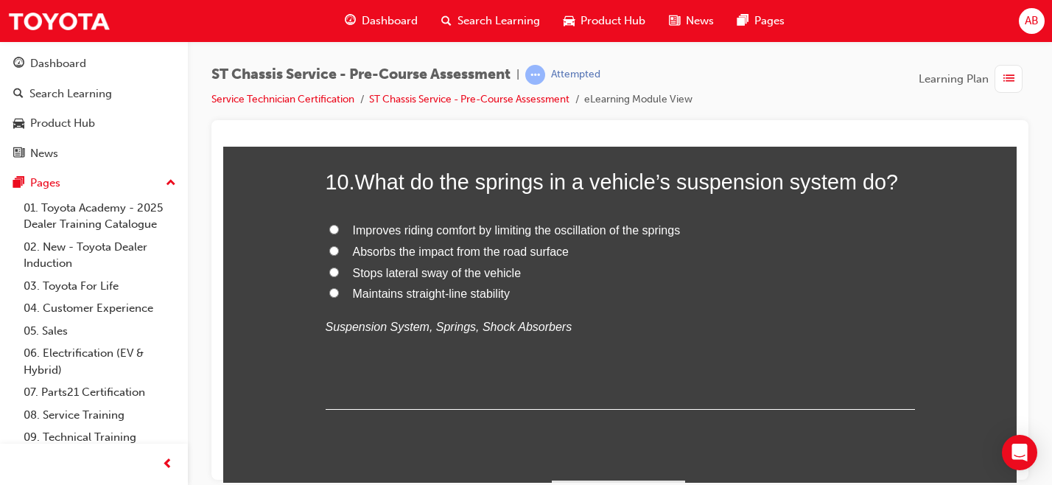
scroll to position [2939, 0]
radio input "true"
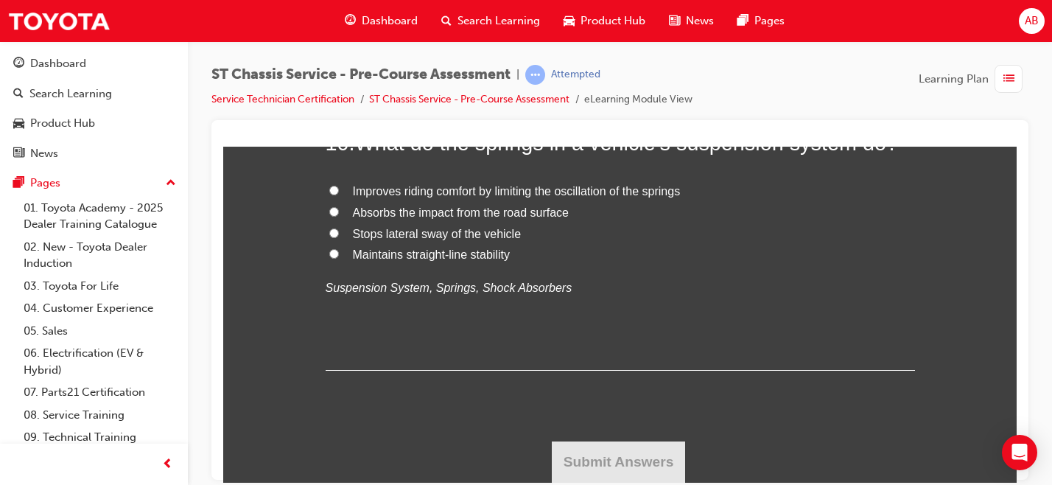
scroll to position [3276, 0]
click at [496, 218] on span "Absorbs the impact from the road surface" at bounding box center [461, 212] width 216 height 13
click at [339, 216] on input "Absorbs the impact from the road surface" at bounding box center [334, 211] width 10 height 10
radio input "true"
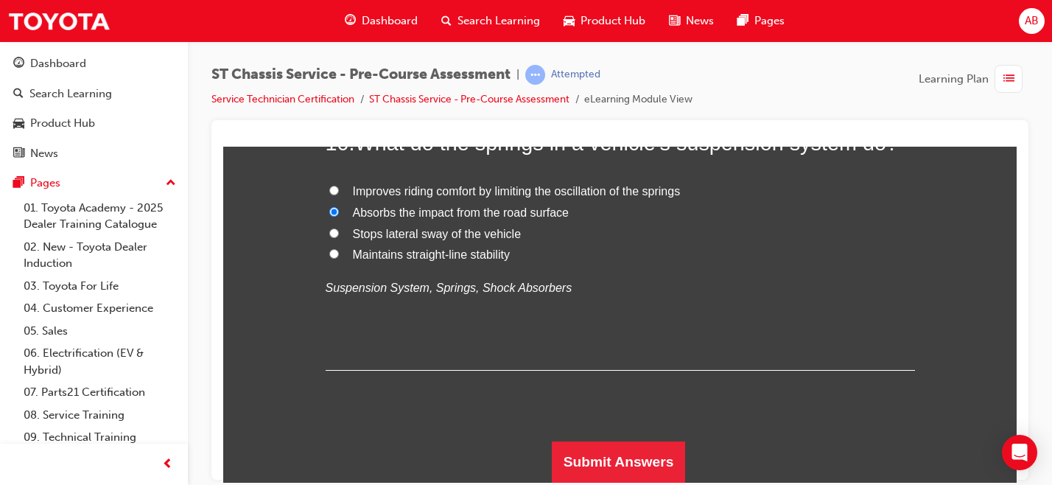
scroll to position [3351, 0]
click at [628, 456] on button "Submit Answers" at bounding box center [619, 461] width 134 height 41
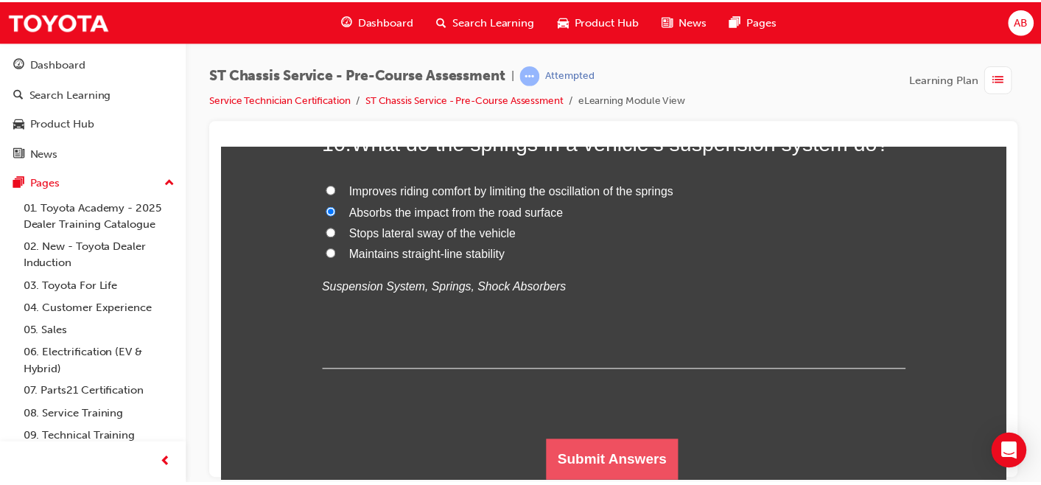
scroll to position [0, 0]
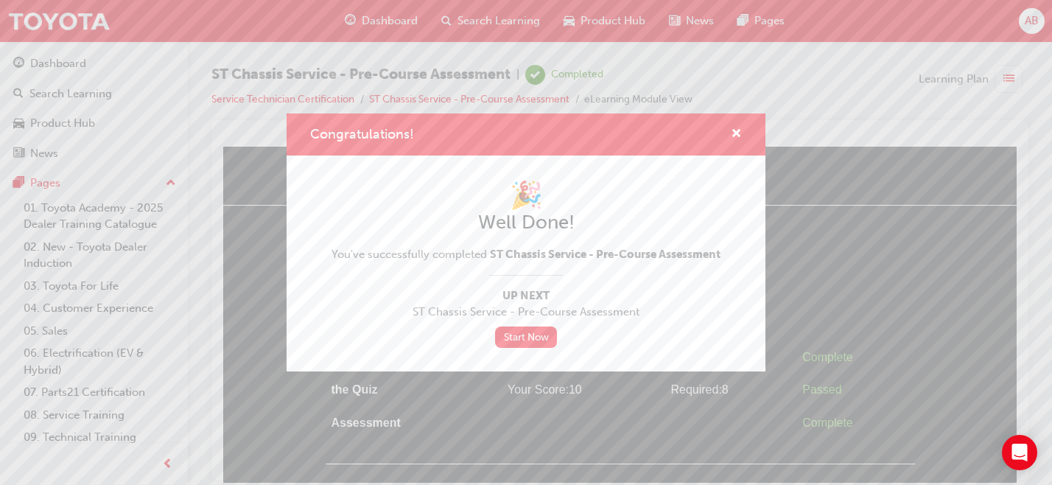
click at [736, 160] on div "🎉 Well Done! You've successfully completed ST Chassis Service - Pre-Course Asse…" at bounding box center [526, 263] width 479 height 216
click at [737, 133] on span "cross-icon" at bounding box center [736, 134] width 11 height 13
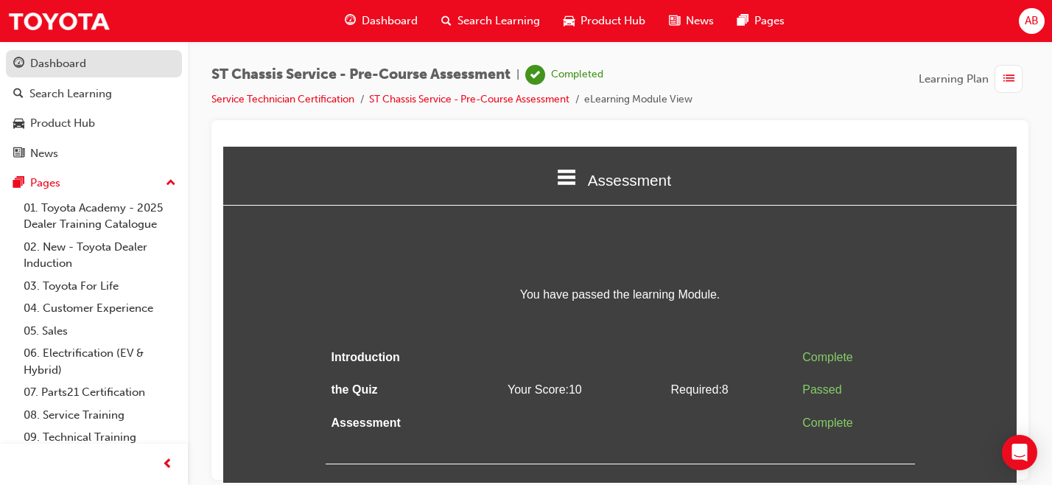
click at [85, 74] on link "Dashboard" at bounding box center [94, 63] width 176 height 27
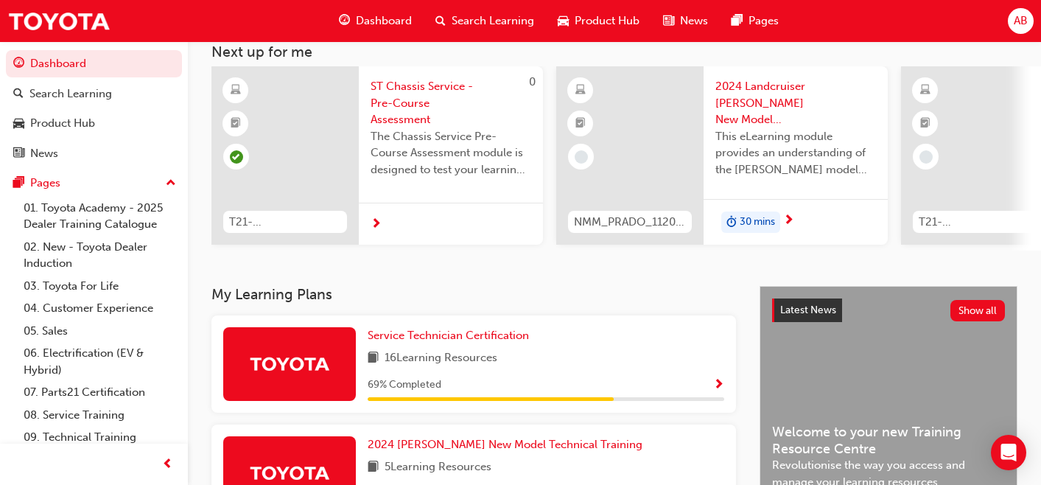
scroll to position [90, 0]
click at [296, 365] on img at bounding box center [289, 363] width 81 height 26
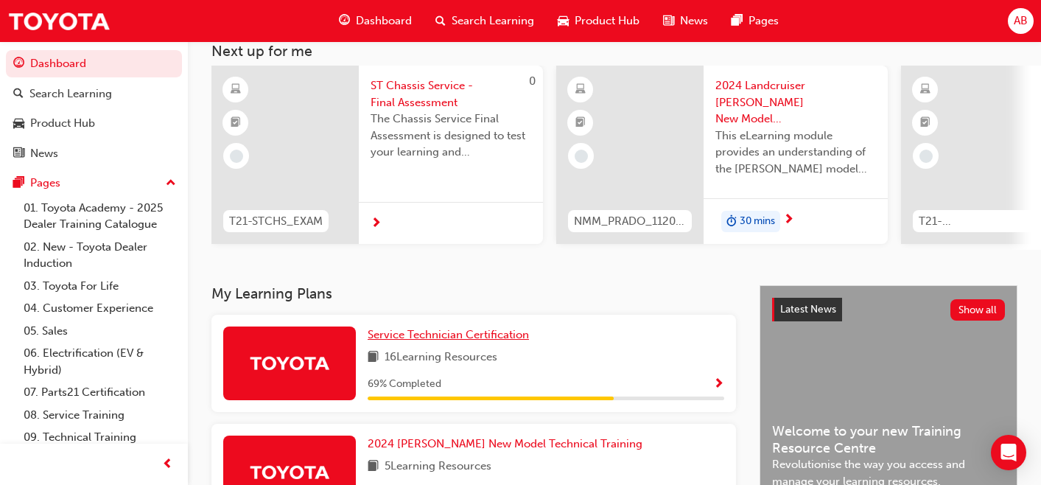
click at [393, 339] on span "Service Technician Certification" at bounding box center [448, 334] width 161 height 13
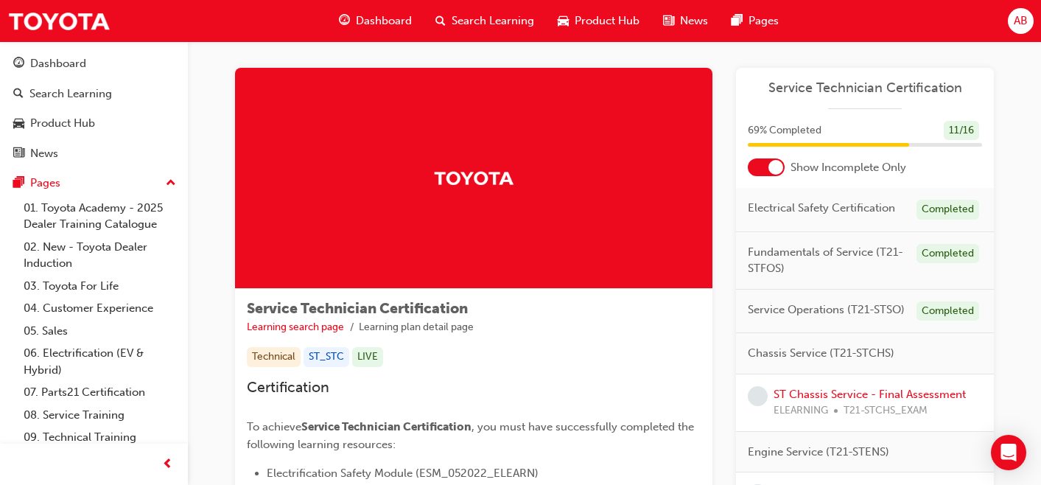
scroll to position [8, 0]
